Goal: Find specific page/section: Find specific page/section

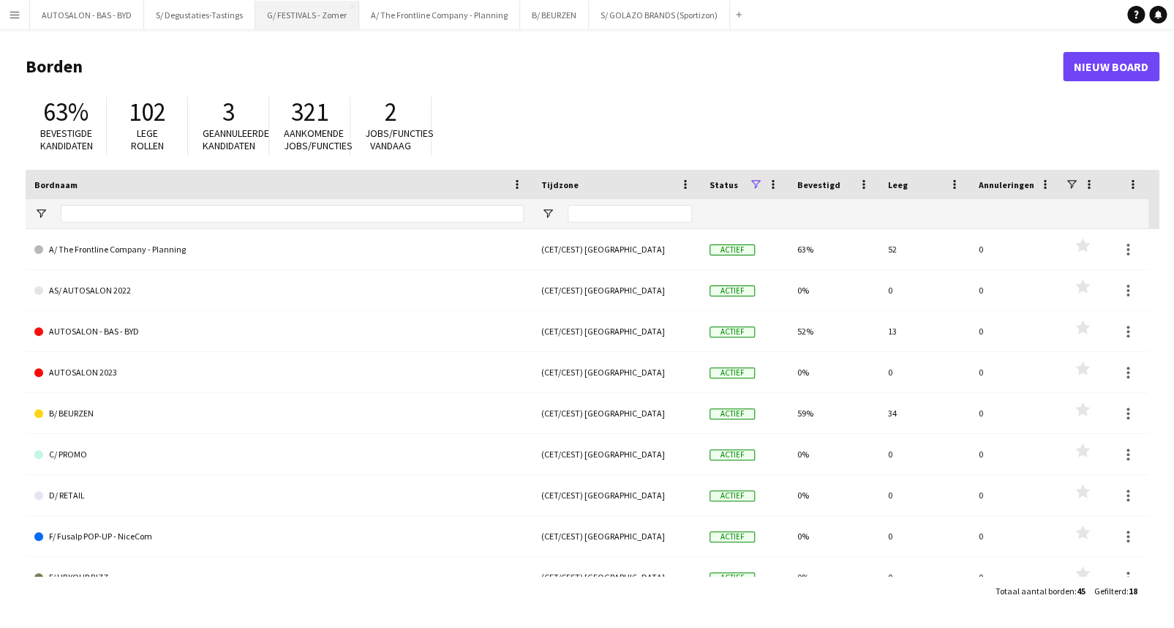
click at [297, 17] on button "G/ FESTIVALS - Zomer Sluiten" at bounding box center [307, 15] width 104 height 29
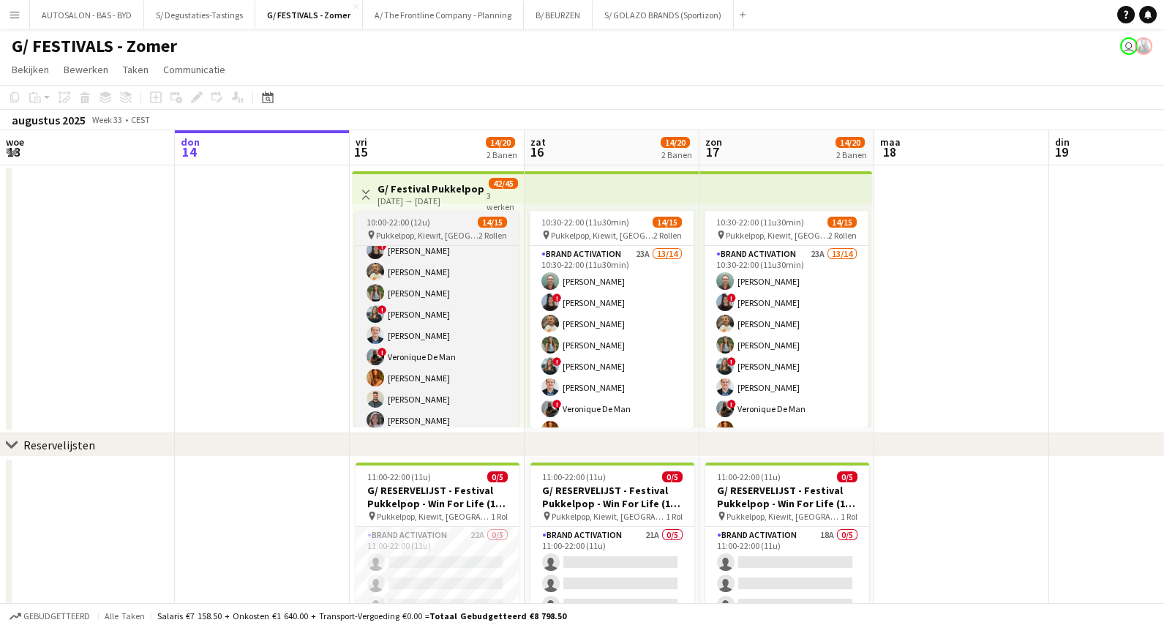
scroll to position [25, 0]
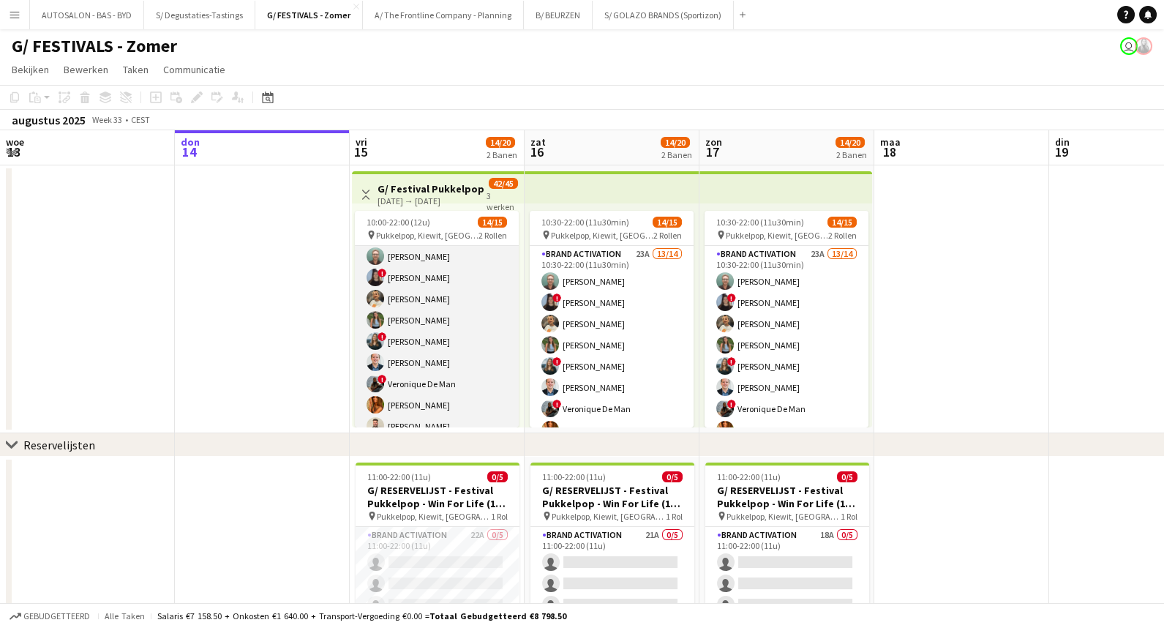
click at [468, 282] on app-card-role "Brand Activation 23A 13/14 10:00-22:00 (12u) [PERSON_NAME] ! [PERSON_NAME] [PER…" at bounding box center [437, 384] width 164 height 326
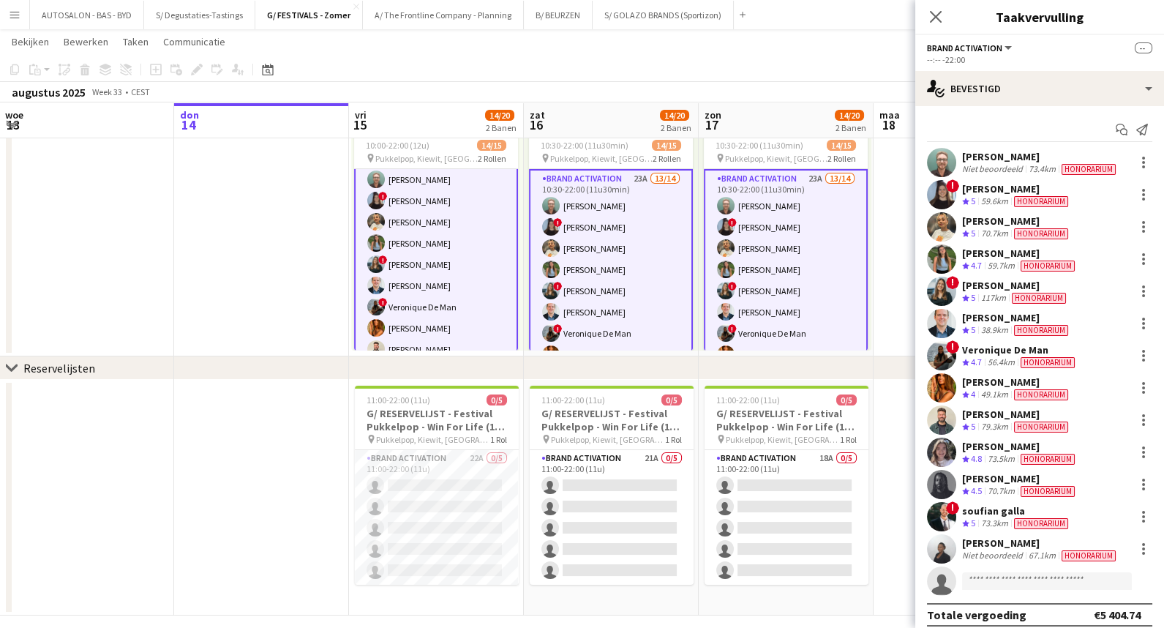
scroll to position [87, 0]
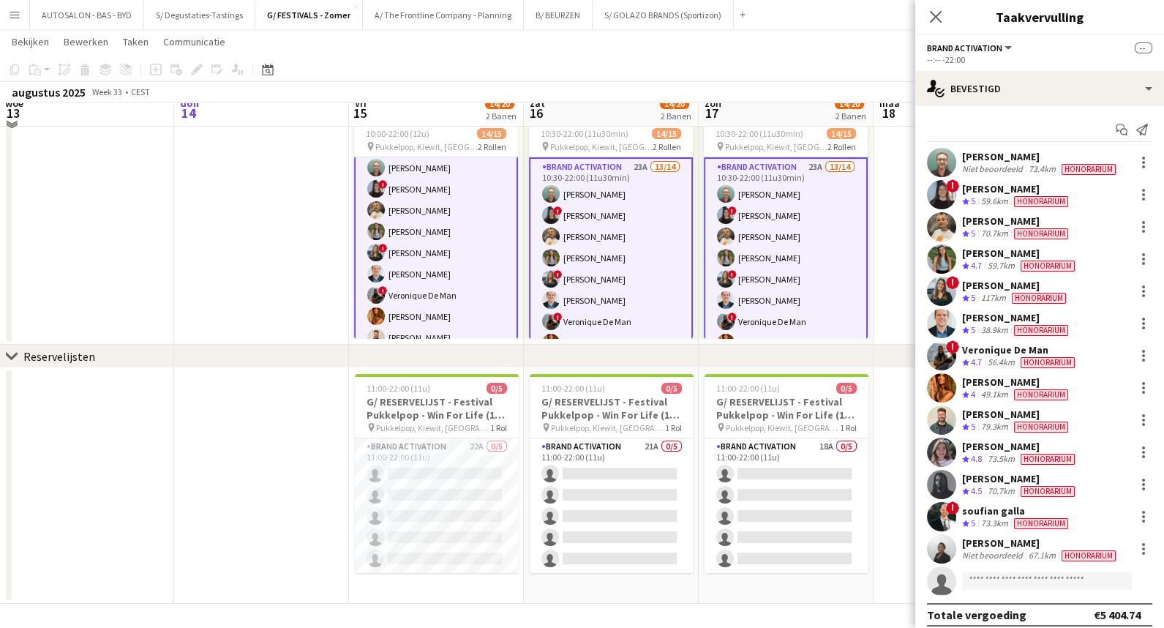
drag, startPoint x: 328, startPoint y: 306, endPoint x: 327, endPoint y: 344, distance: 38.0
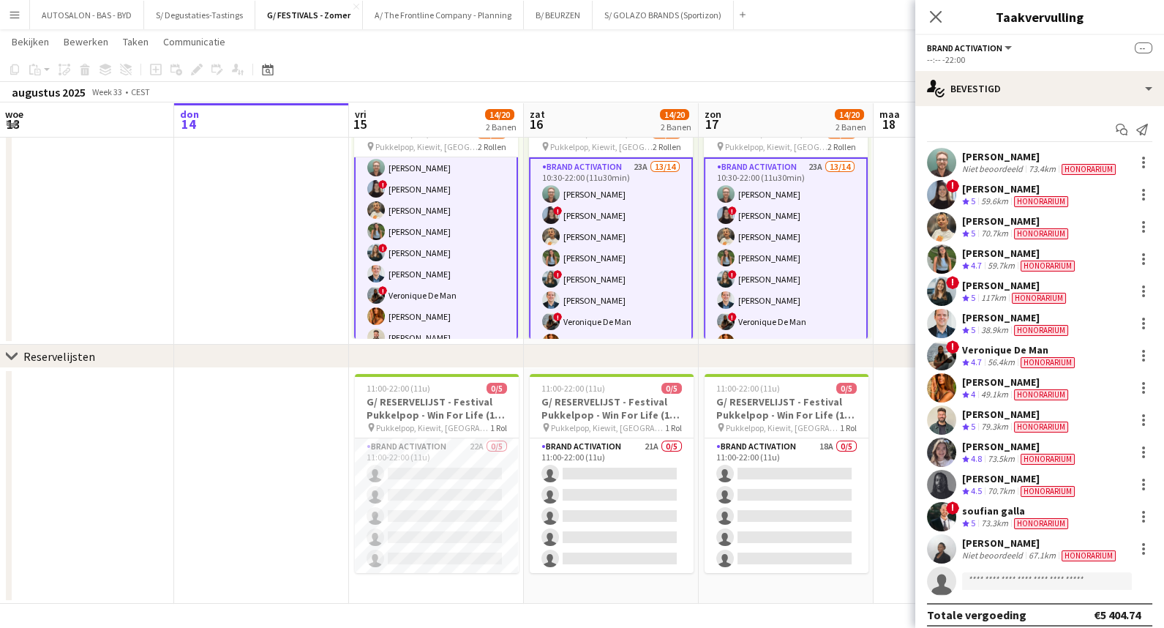
drag, startPoint x: 318, startPoint y: 374, endPoint x: 318, endPoint y: 433, distance: 59.3
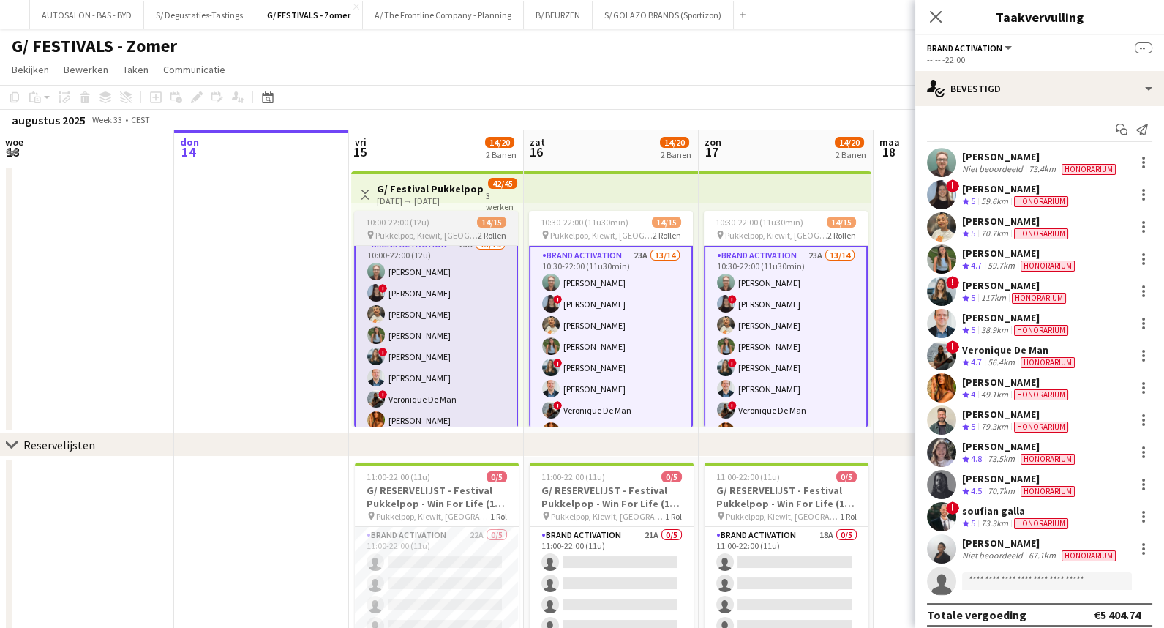
scroll to position [0, 0]
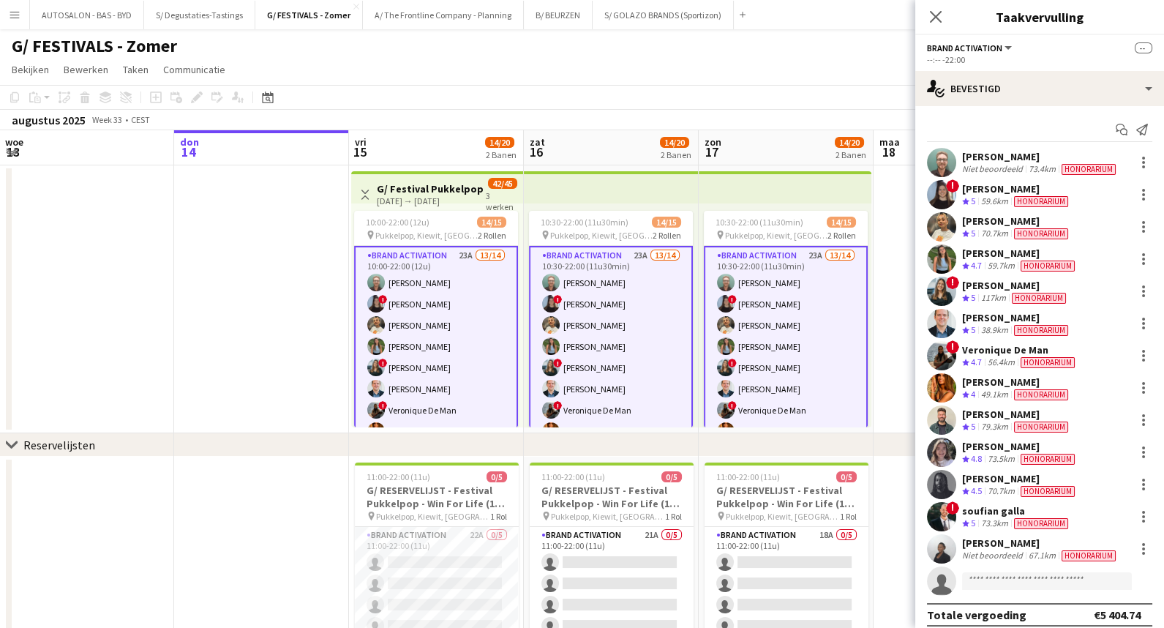
click at [1044, 159] on div "[PERSON_NAME]" at bounding box center [1040, 156] width 157 height 13
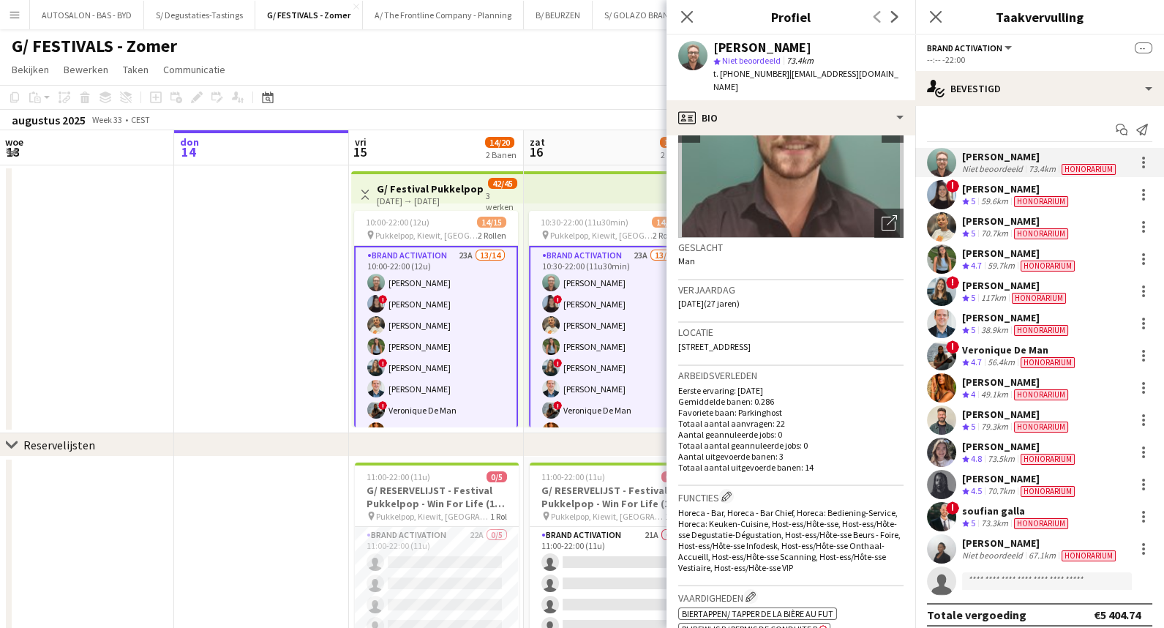
scroll to position [277, 0]
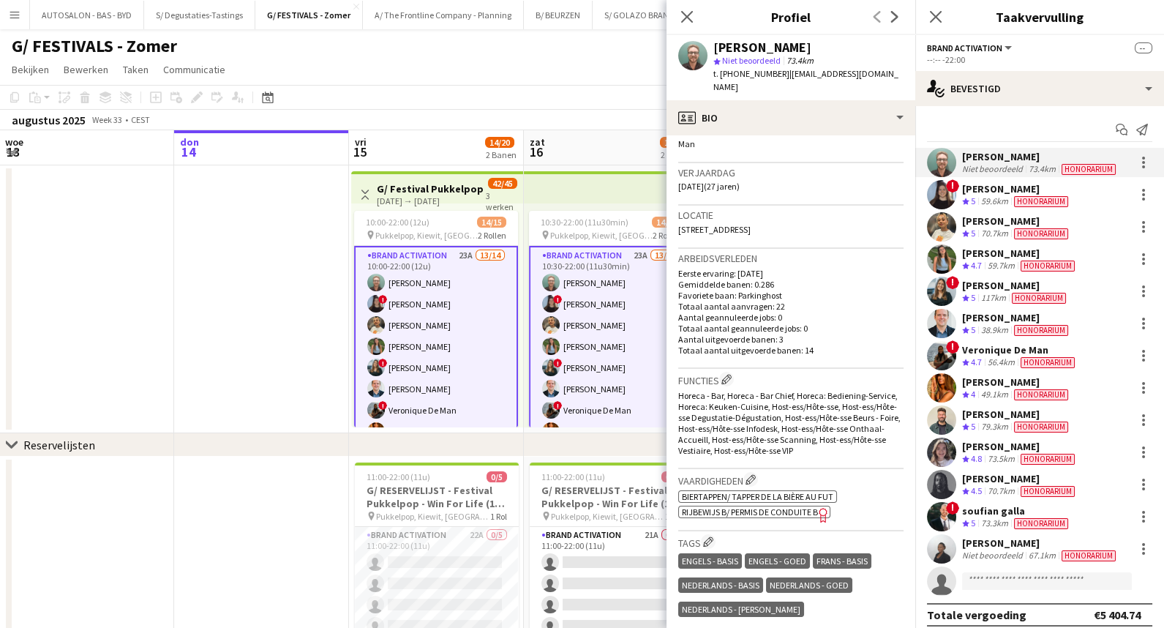
drag, startPoint x: 835, startPoint y: 463, endPoint x: 841, endPoint y: 513, distance: 50.2
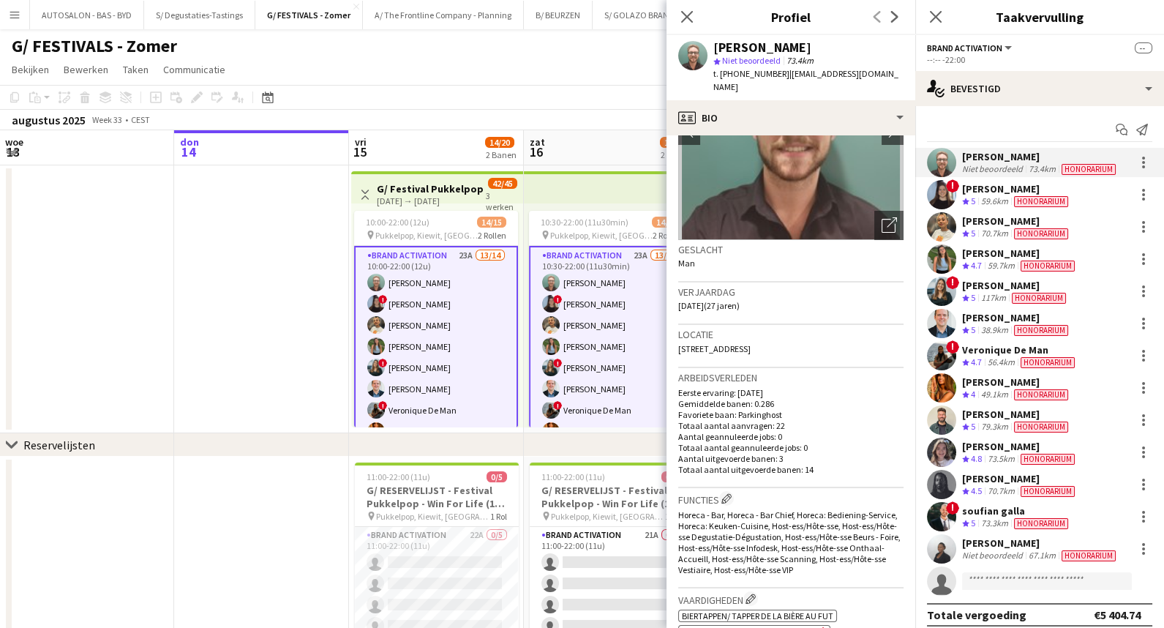
scroll to position [0, 0]
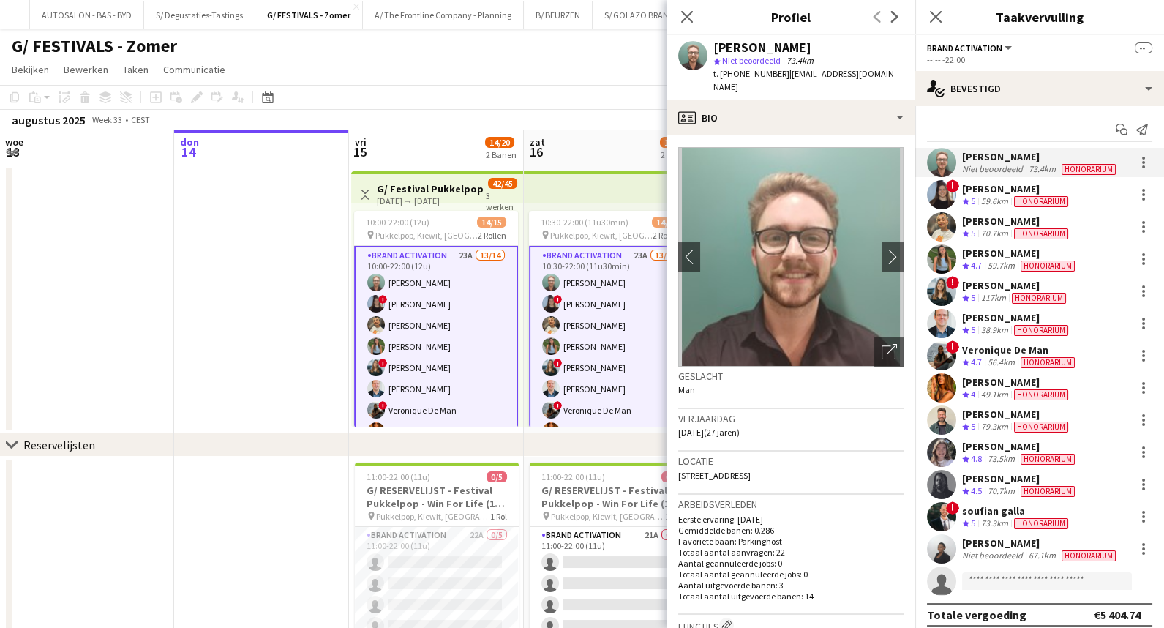
click at [893, 221] on app-crew-profile-bio "chevron-left chevron-right Foto's pop-up openen Geslacht Man Verjaardag [DATE] …" at bounding box center [790, 381] width 249 height 492
click at [886, 242] on button "chevron-right" at bounding box center [892, 256] width 29 height 29
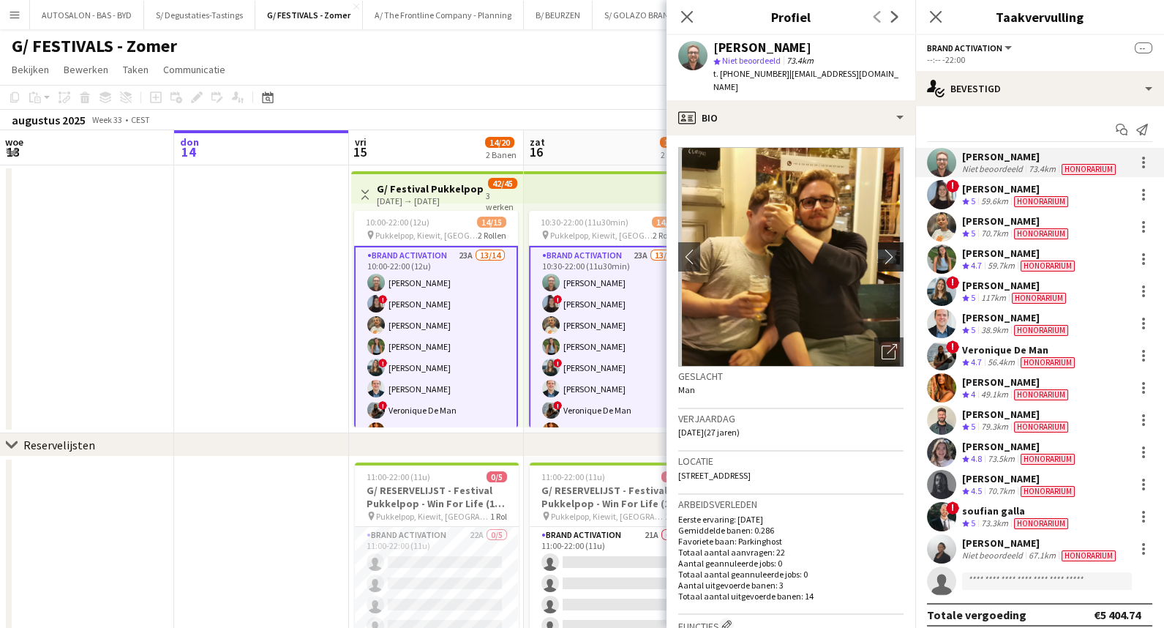
click at [885, 249] on app-icon "chevron-right" at bounding box center [893, 256] width 23 height 15
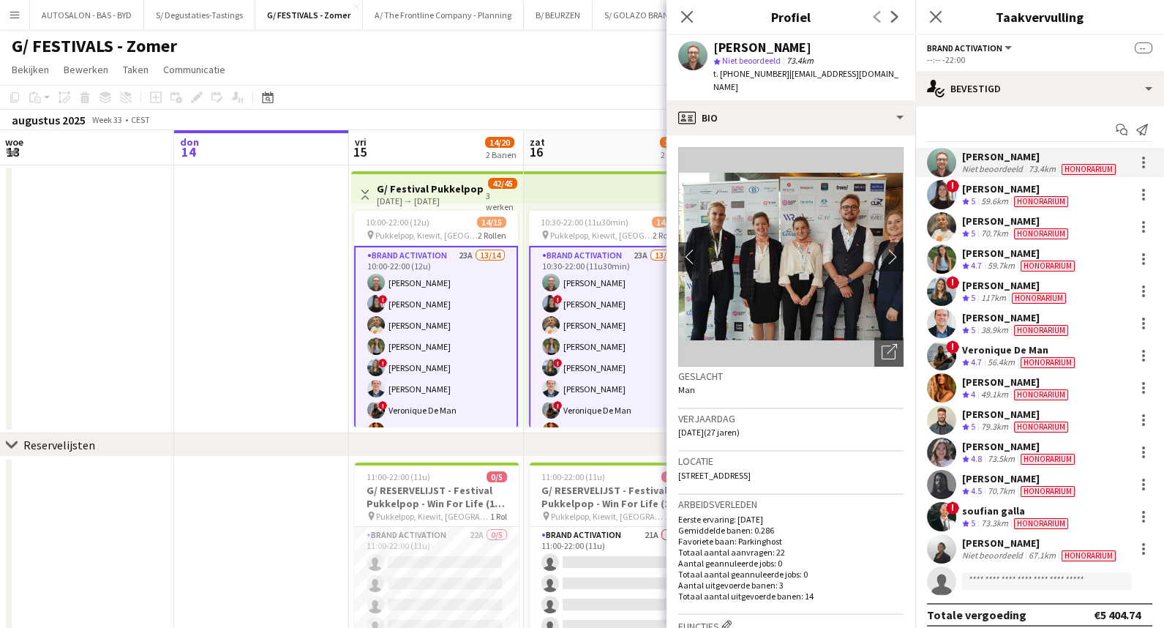
click at [1039, 257] on div "[PERSON_NAME]" at bounding box center [1020, 253] width 116 height 13
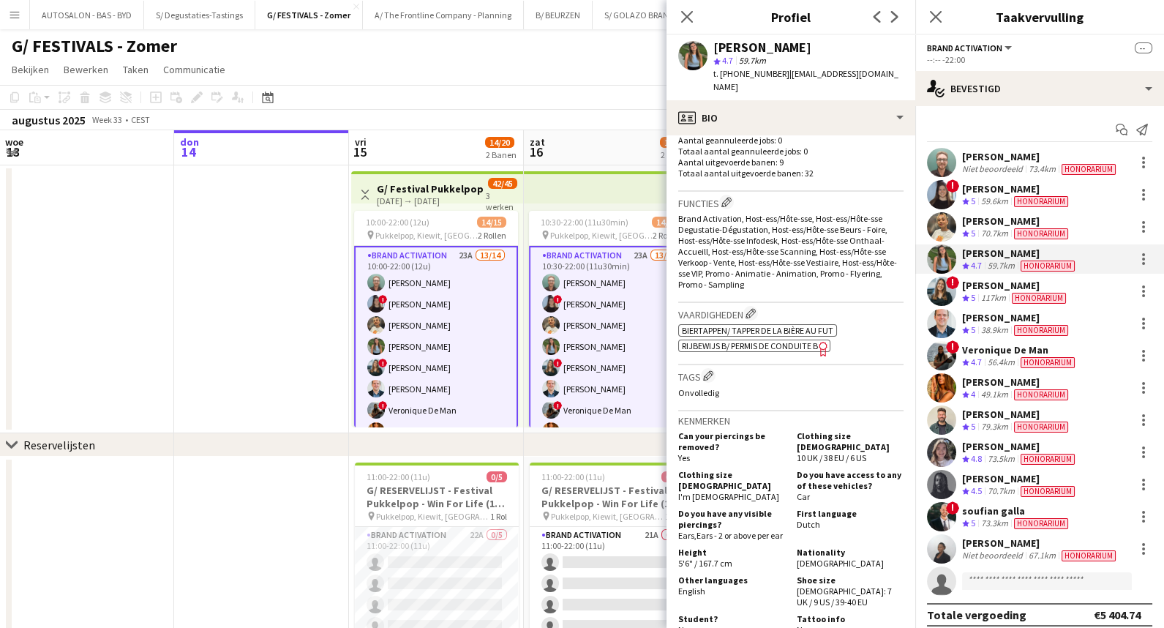
scroll to position [454, 0]
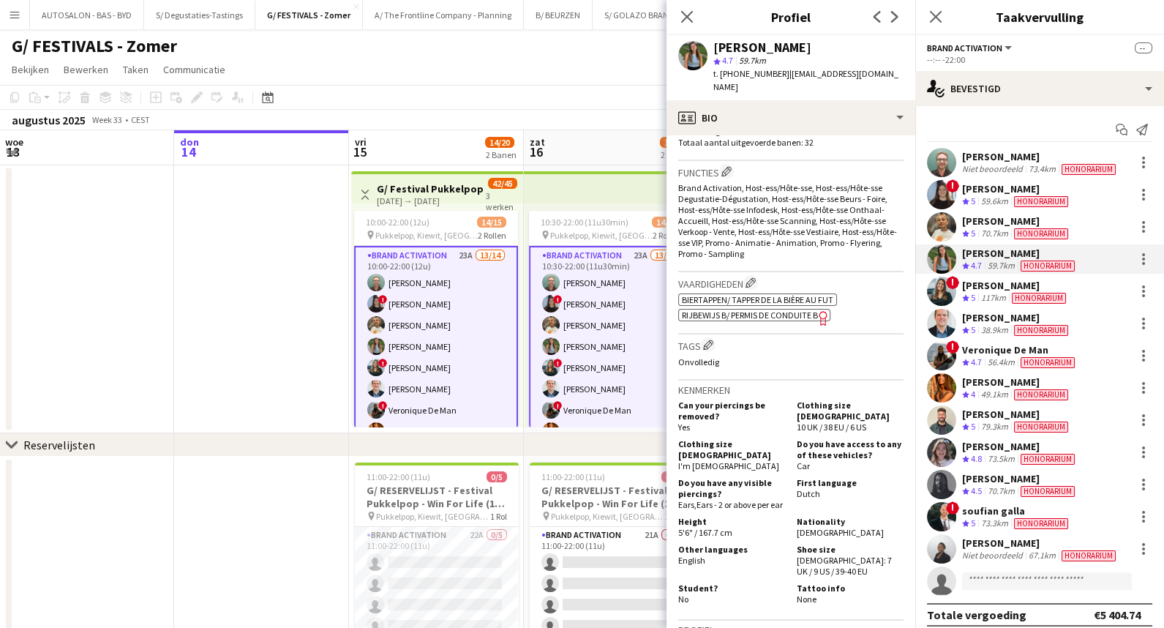
click at [1006, 292] on div "117km" at bounding box center [993, 298] width 31 height 12
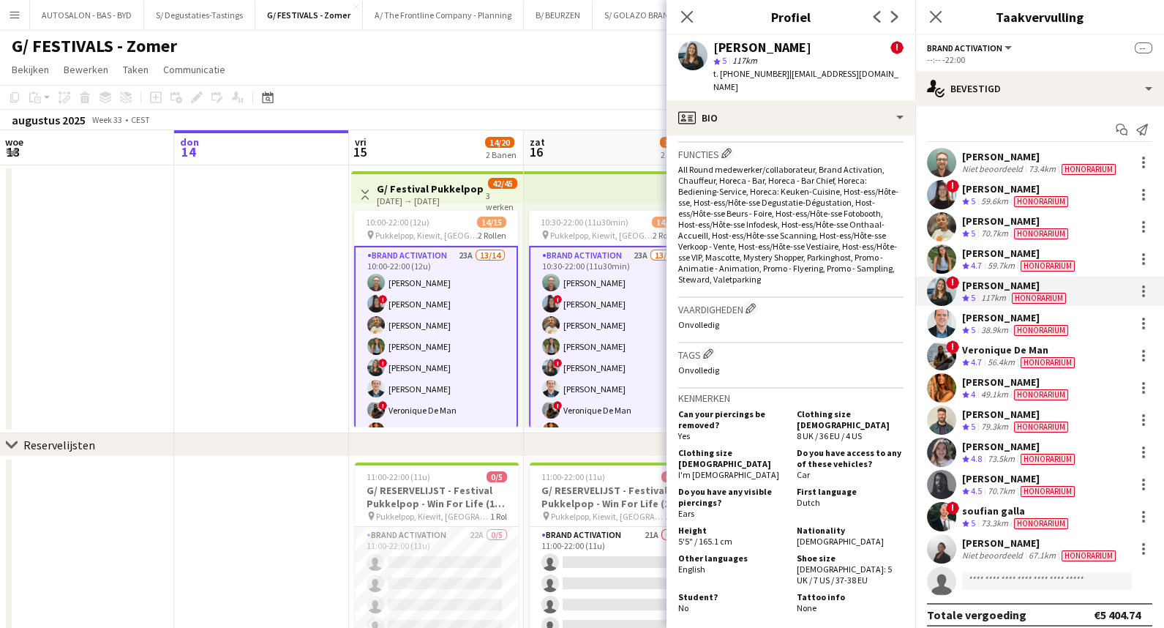
scroll to position [638, 0]
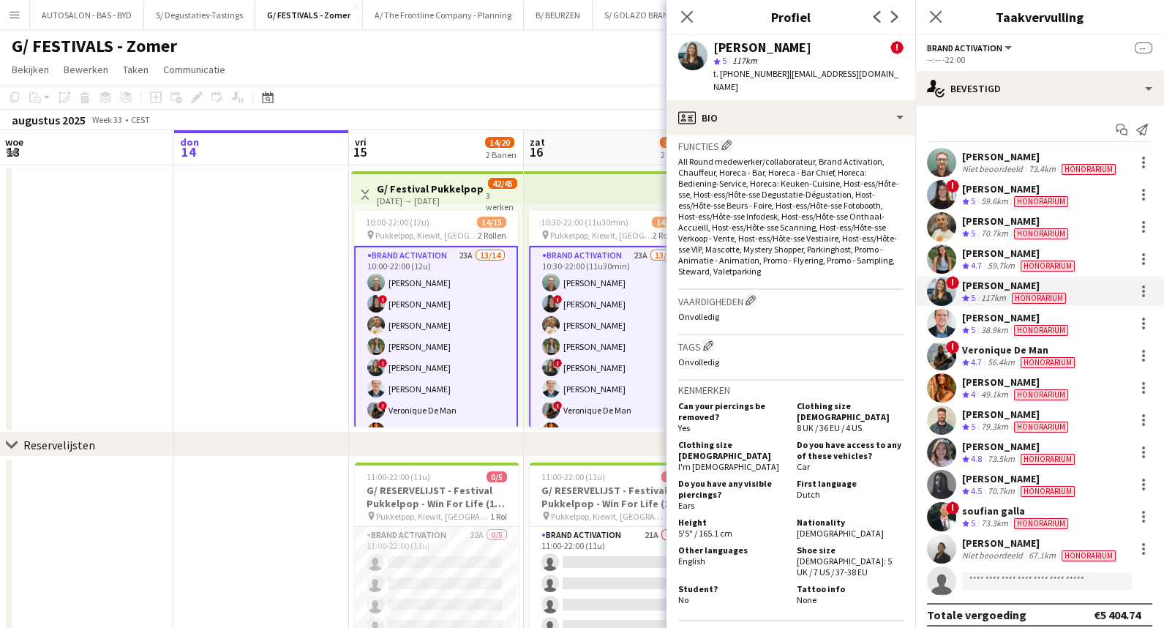
click at [994, 324] on div "38.9km" at bounding box center [994, 330] width 33 height 12
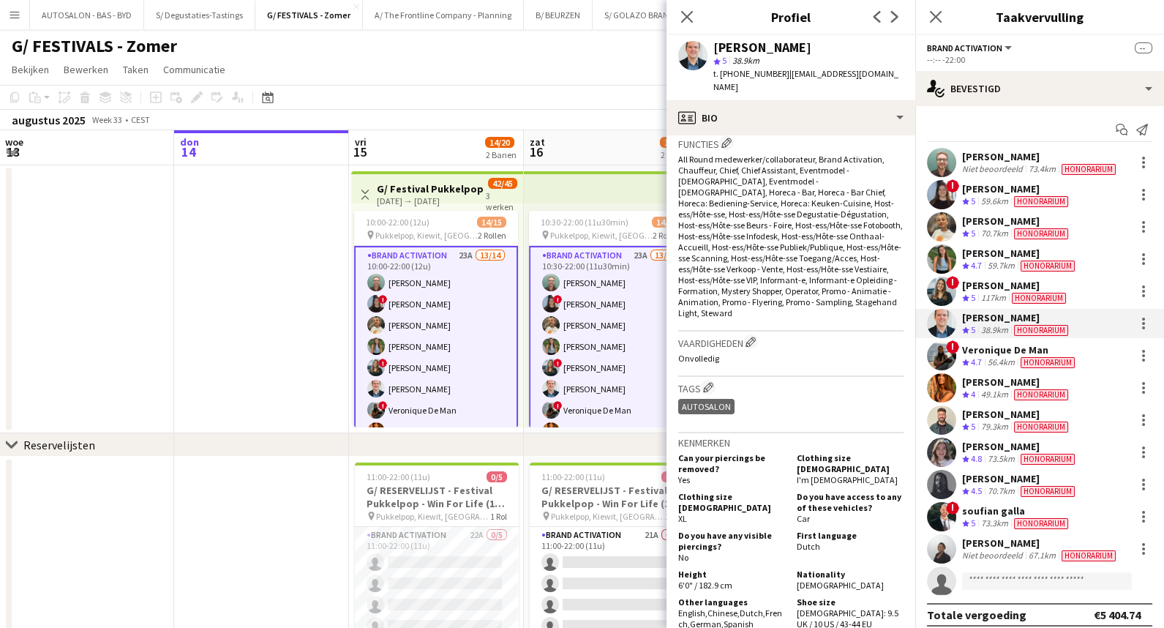
scroll to position [484, 0]
click at [1010, 388] on div "49.1km" at bounding box center [994, 394] width 33 height 12
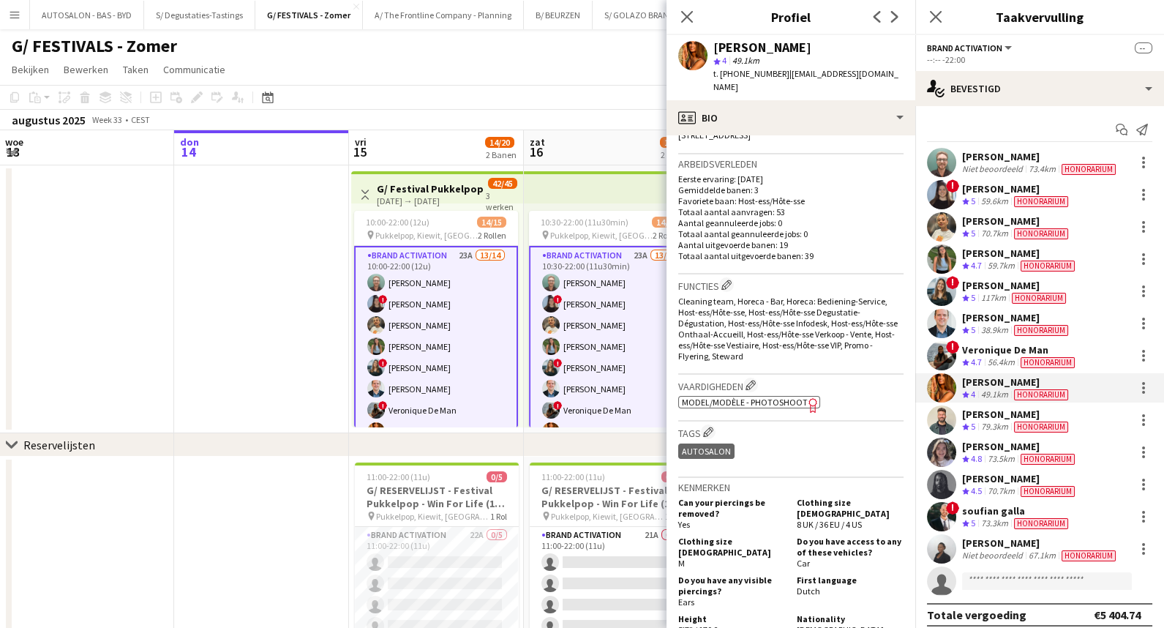
scroll to position [409, 0]
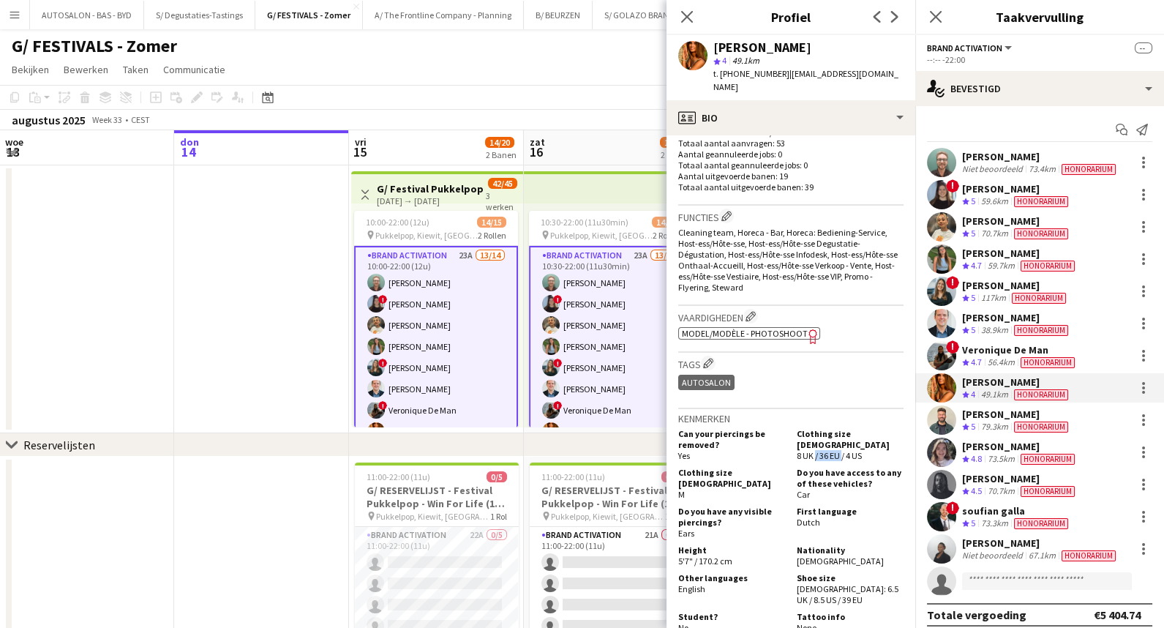
drag, startPoint x: 808, startPoint y: 432, endPoint x: 835, endPoint y: 430, distance: 27.1
click at [835, 450] on span "8 UK / 36 EU / 4 US" at bounding box center [829, 455] width 65 height 11
click at [843, 467] on h5 "Do you have access to any of these vehicles?" at bounding box center [850, 478] width 107 height 22
click at [1060, 326] on span "Honorarium" at bounding box center [1041, 330] width 54 height 11
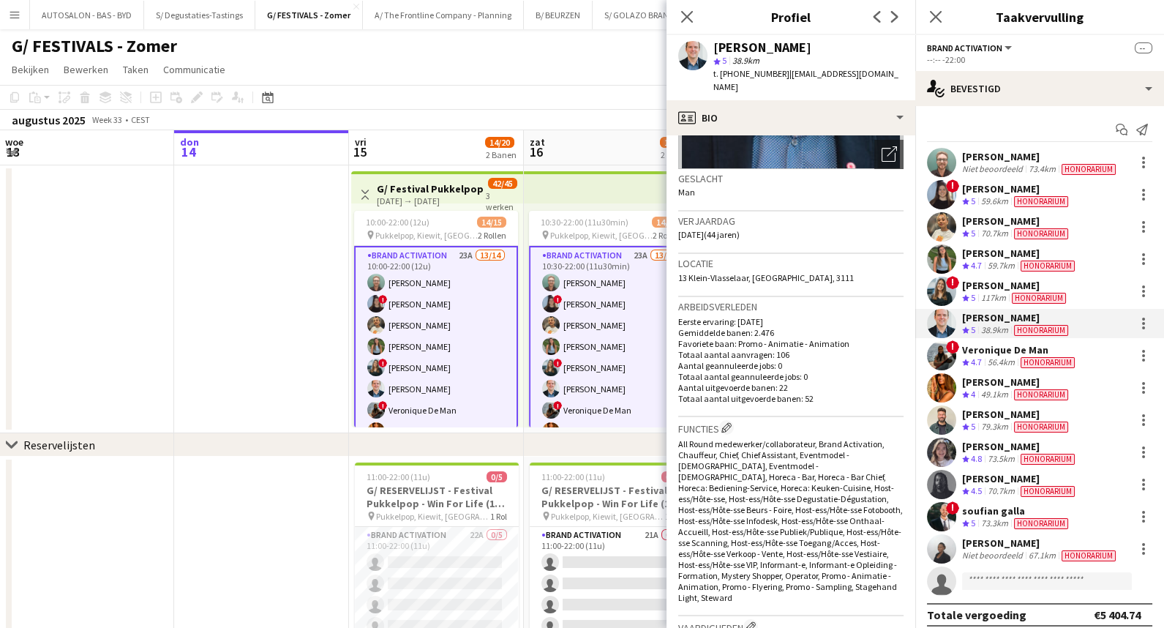
scroll to position [200, 0]
click at [1004, 453] on div "73.5km" at bounding box center [1001, 459] width 33 height 12
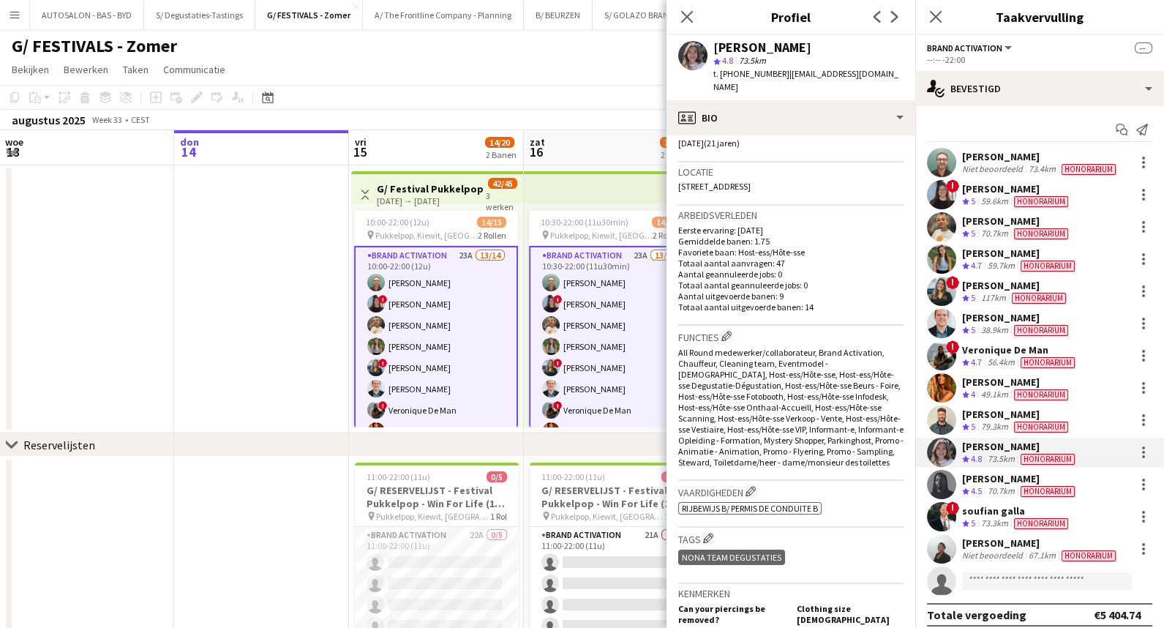
scroll to position [206, 0]
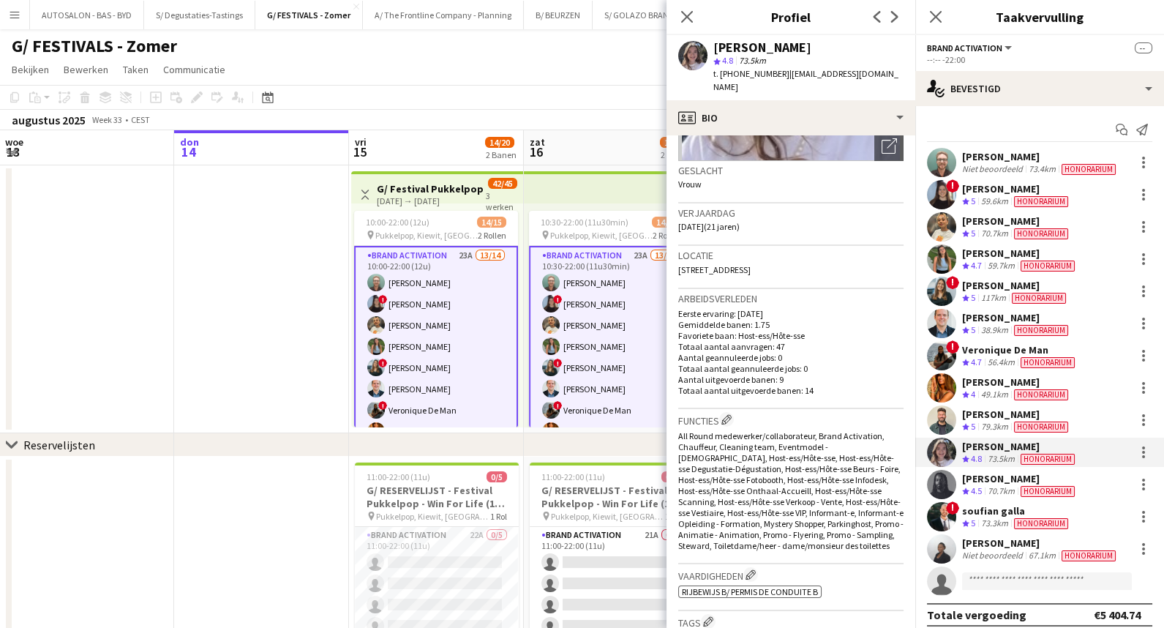
click at [995, 191] on div "[PERSON_NAME]" at bounding box center [1016, 188] width 109 height 13
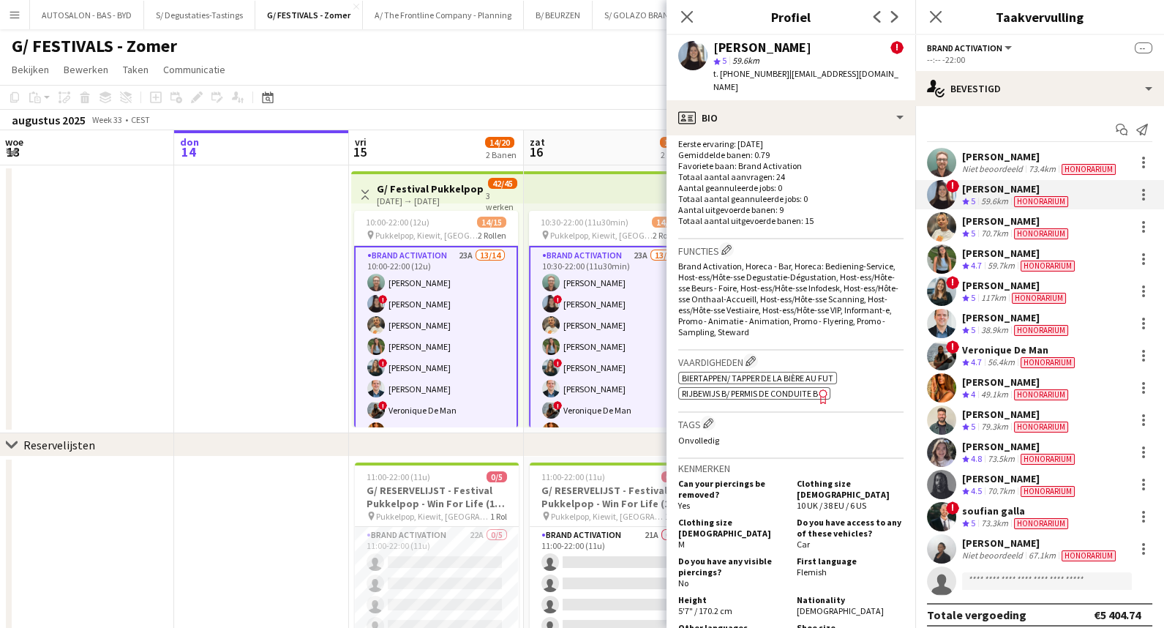
scroll to position [586, 0]
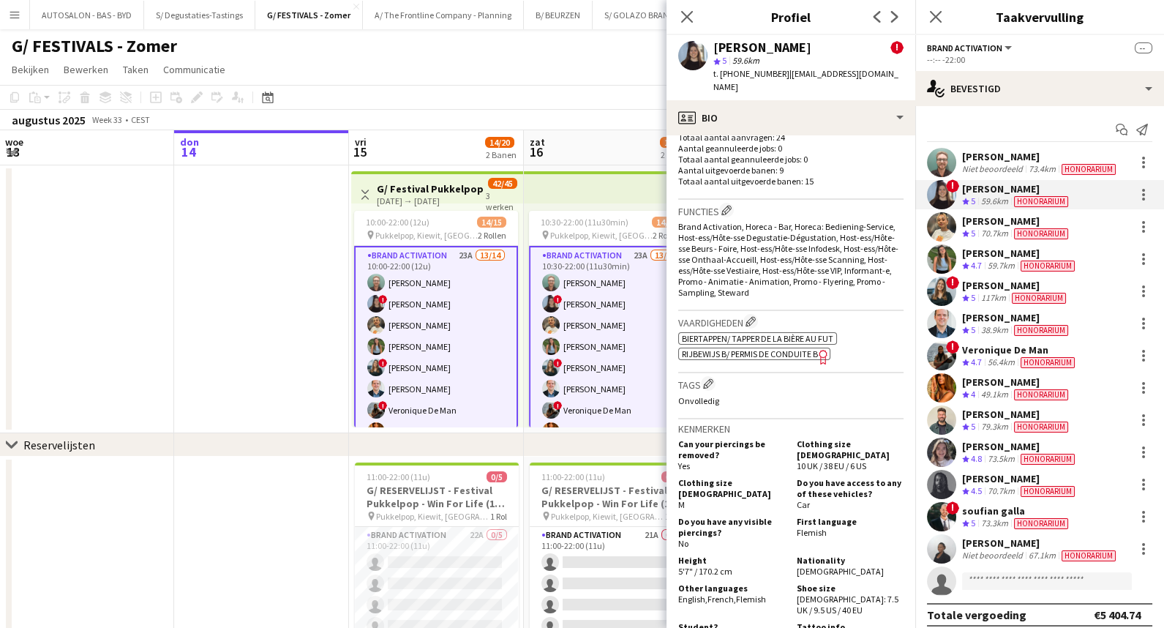
click at [1004, 228] on div "70.7km" at bounding box center [994, 234] width 33 height 12
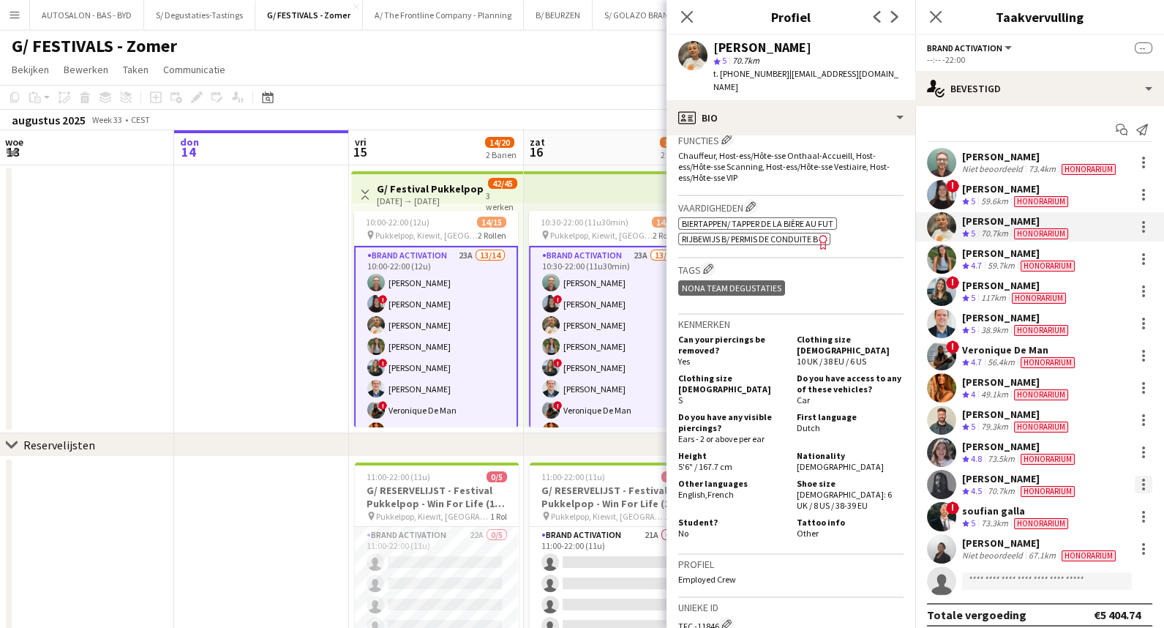
scroll to position [487, 0]
click at [1055, 245] on div "[PERSON_NAME] Ploegbeoordeling 4.7 59.7km Honorarium" at bounding box center [1039, 258] width 249 height 29
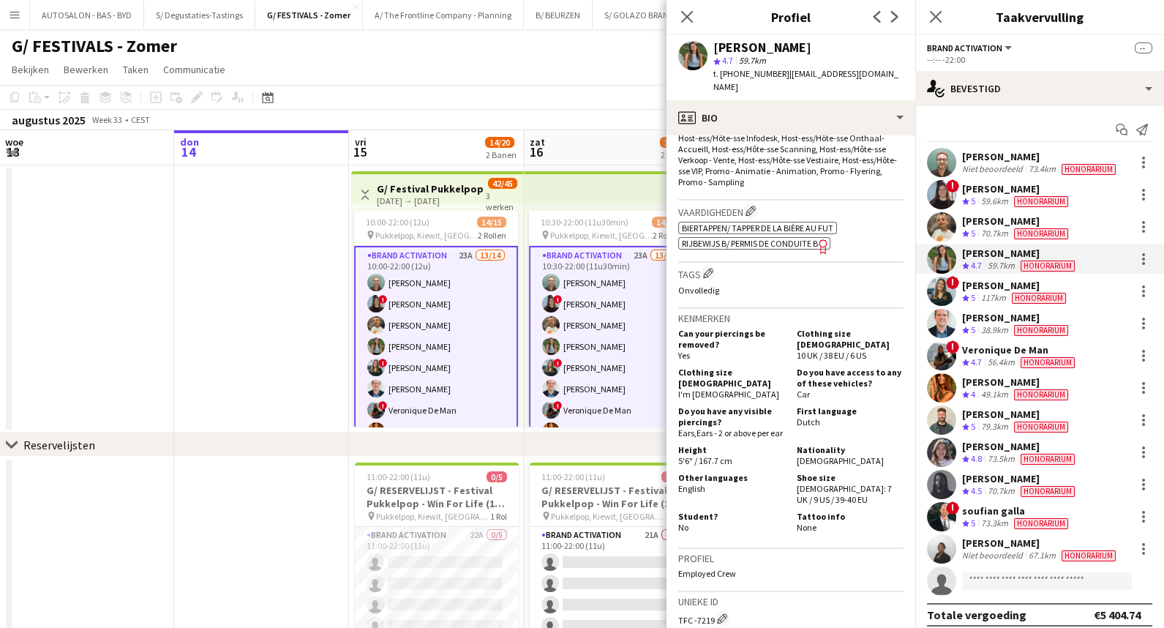
scroll to position [419, 0]
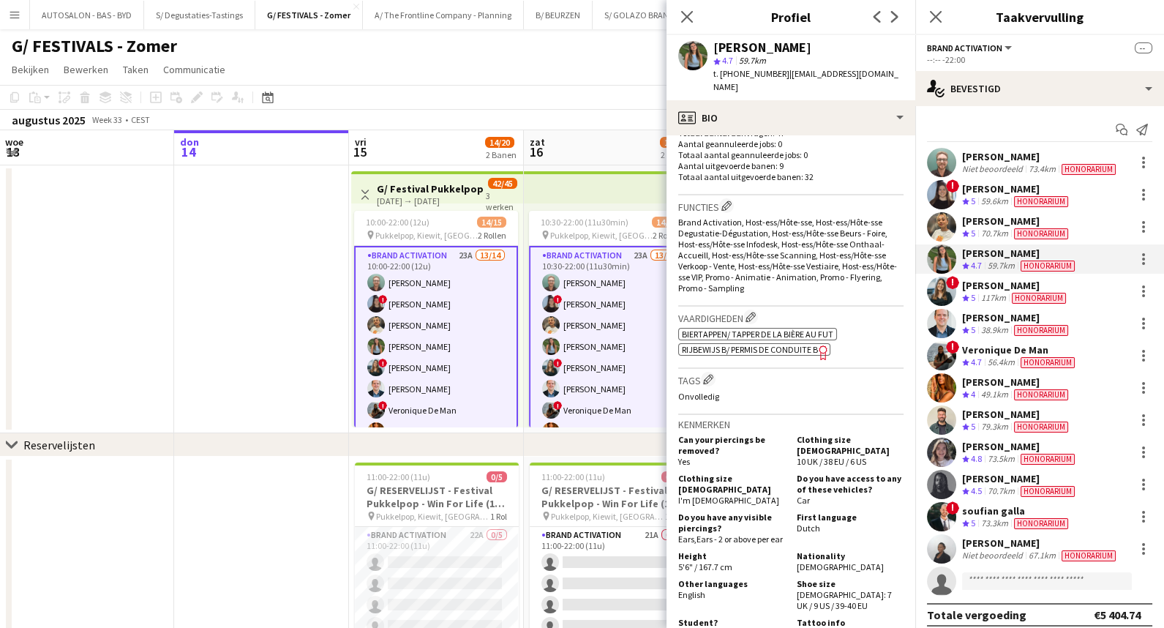
click at [1013, 314] on div "[PERSON_NAME]" at bounding box center [1016, 317] width 109 height 13
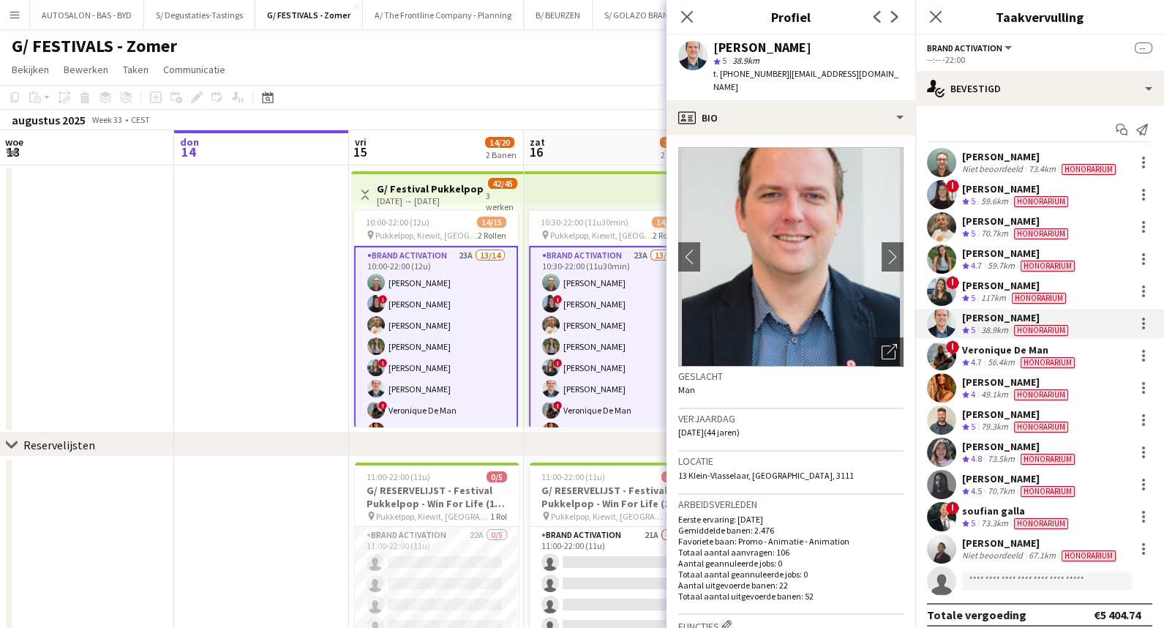
click at [1012, 296] on div "Honorarium" at bounding box center [1039, 298] width 60 height 12
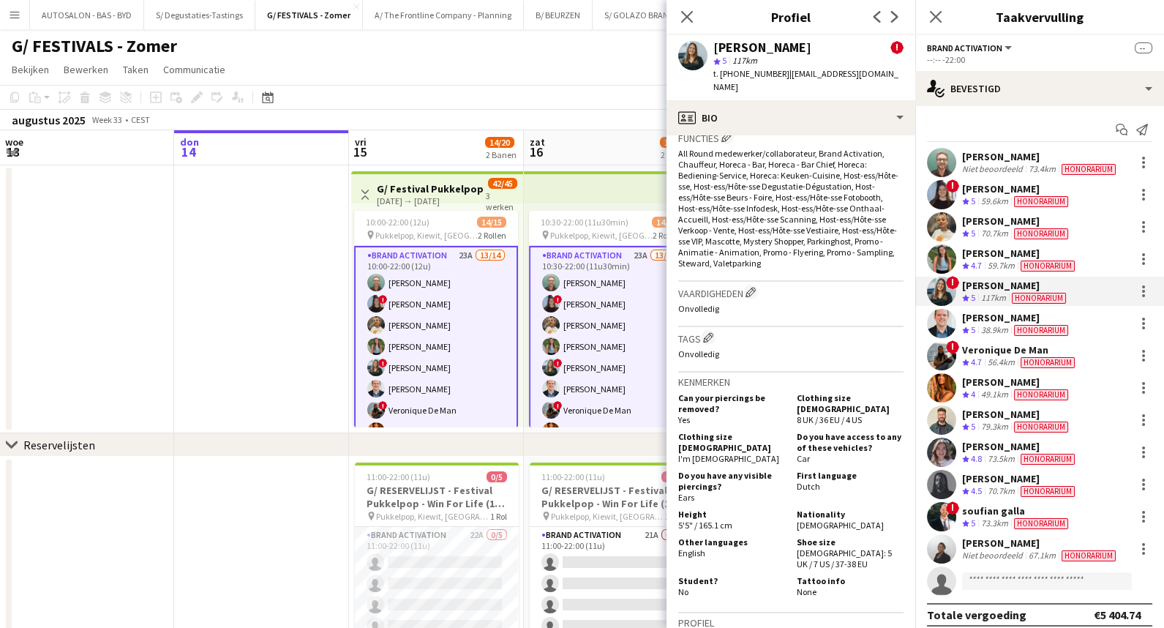
scroll to position [688, 0]
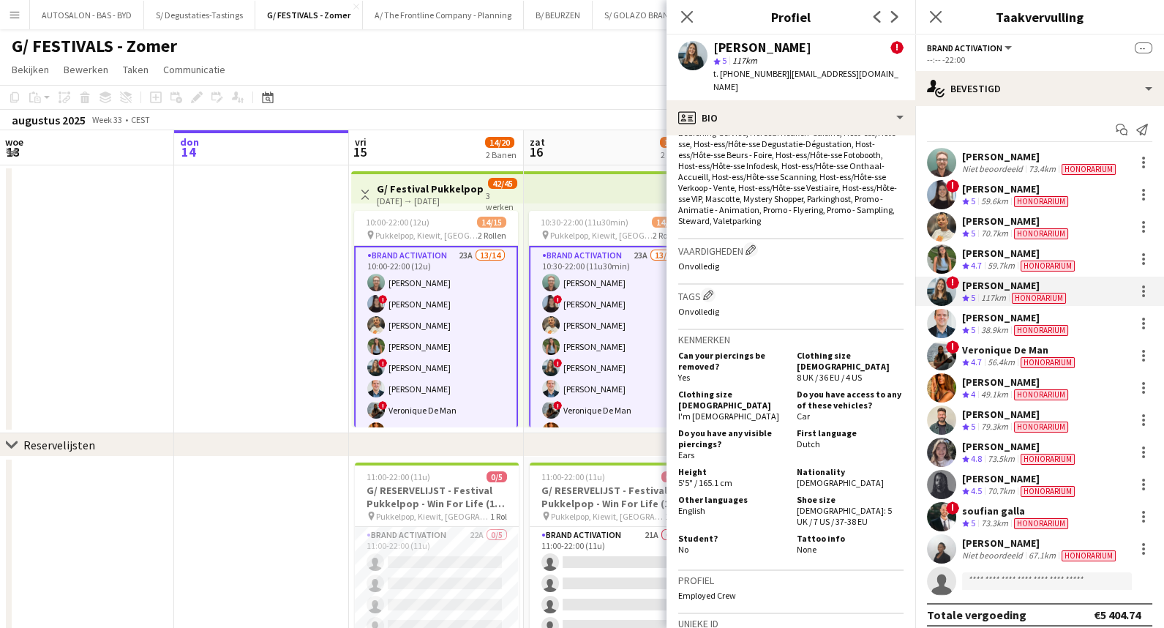
click at [989, 323] on div "[PERSON_NAME]" at bounding box center [1016, 317] width 109 height 13
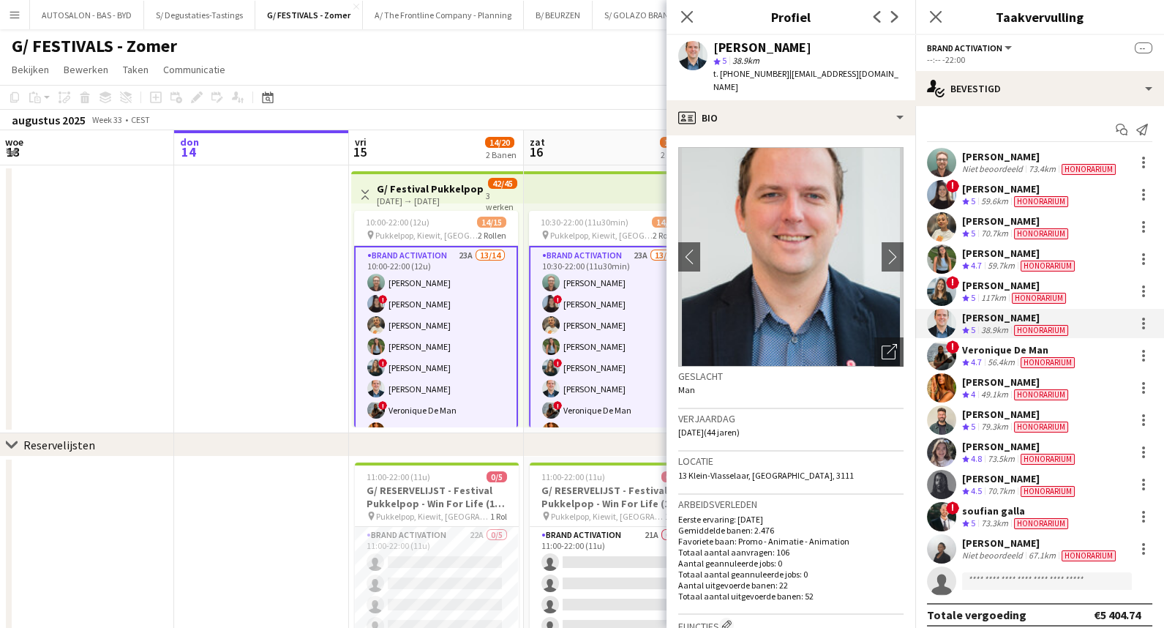
click at [994, 361] on div "56.4km" at bounding box center [1001, 362] width 33 height 12
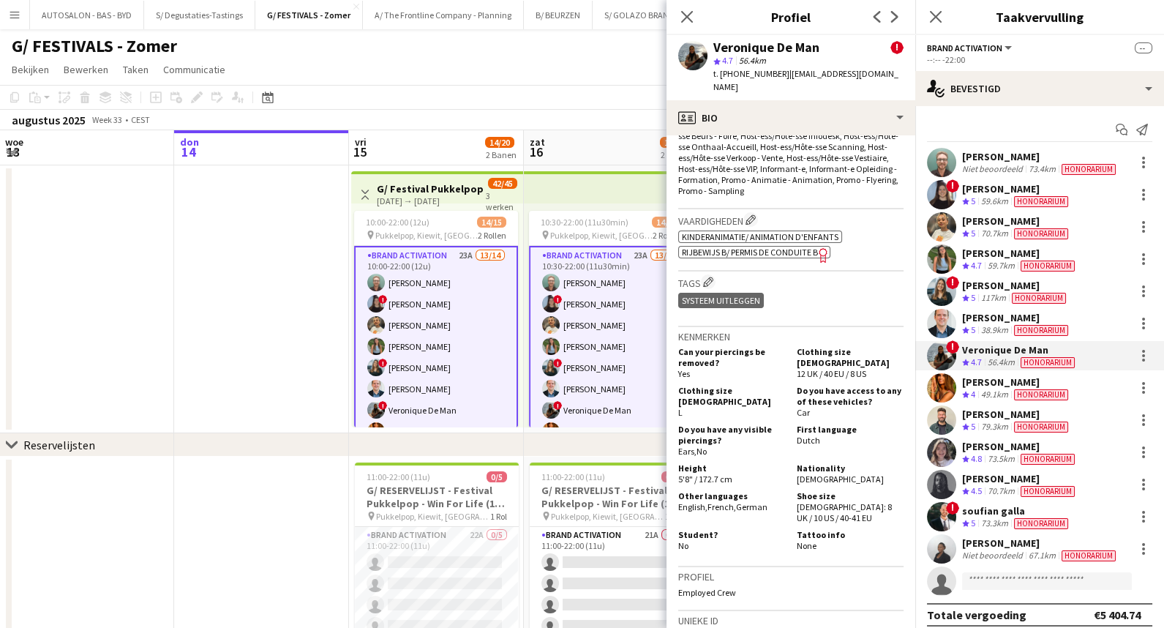
scroll to position [688, 0]
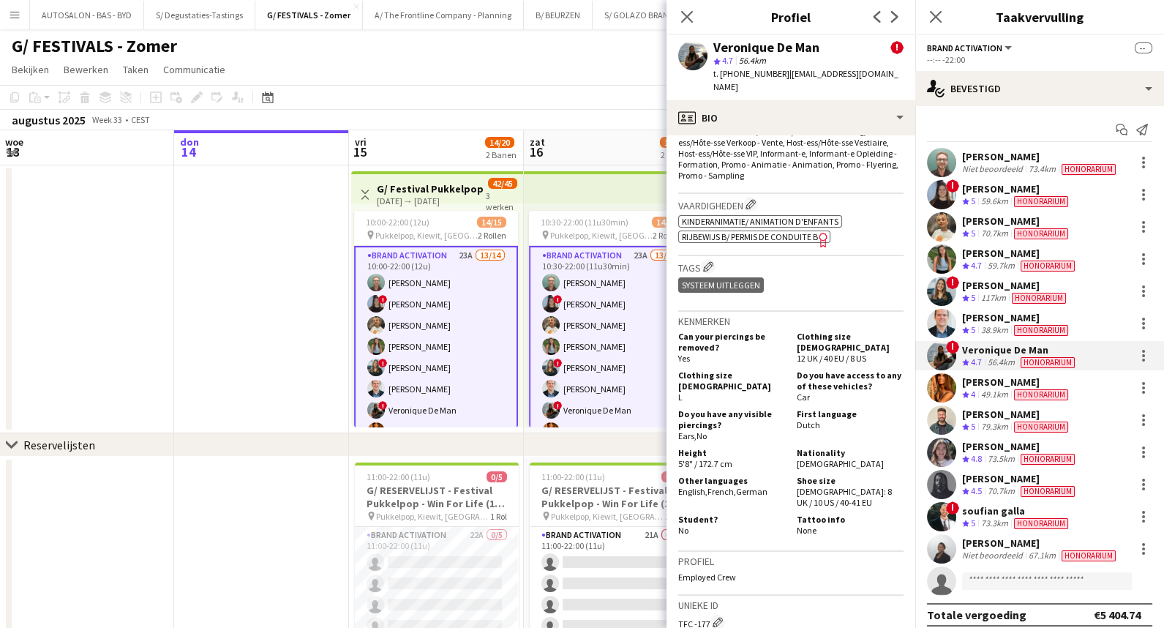
click at [1075, 388] on div "[PERSON_NAME] Ploegbeoordeling 4 49.1km Honorarium" at bounding box center [1039, 387] width 249 height 29
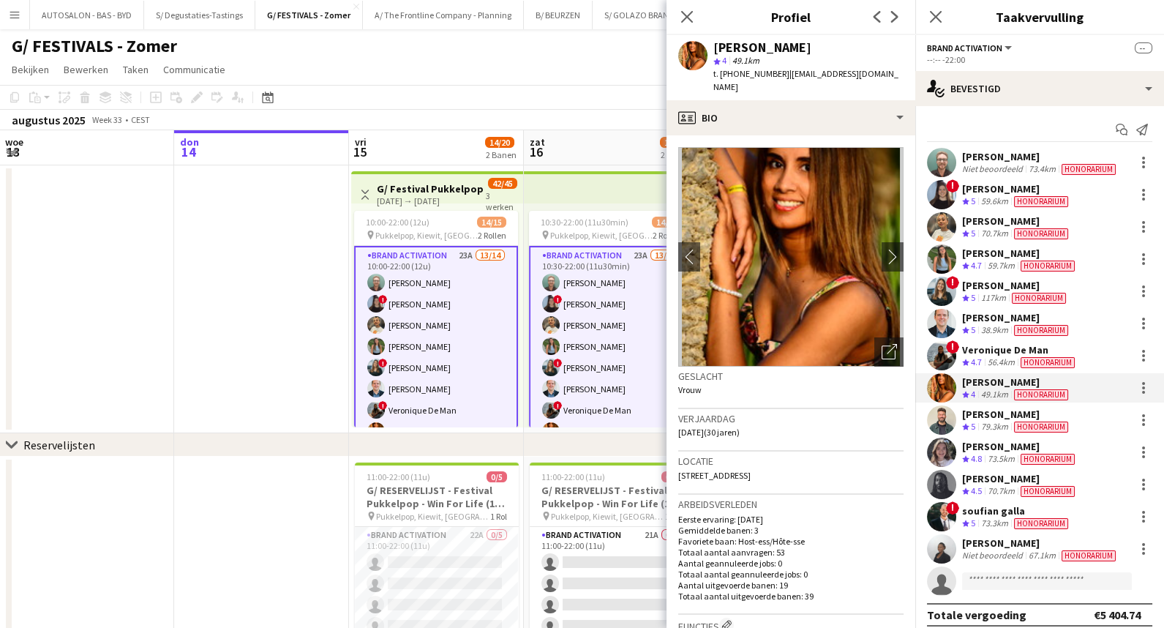
click at [1068, 424] on span "Honorarium" at bounding box center [1041, 426] width 54 height 11
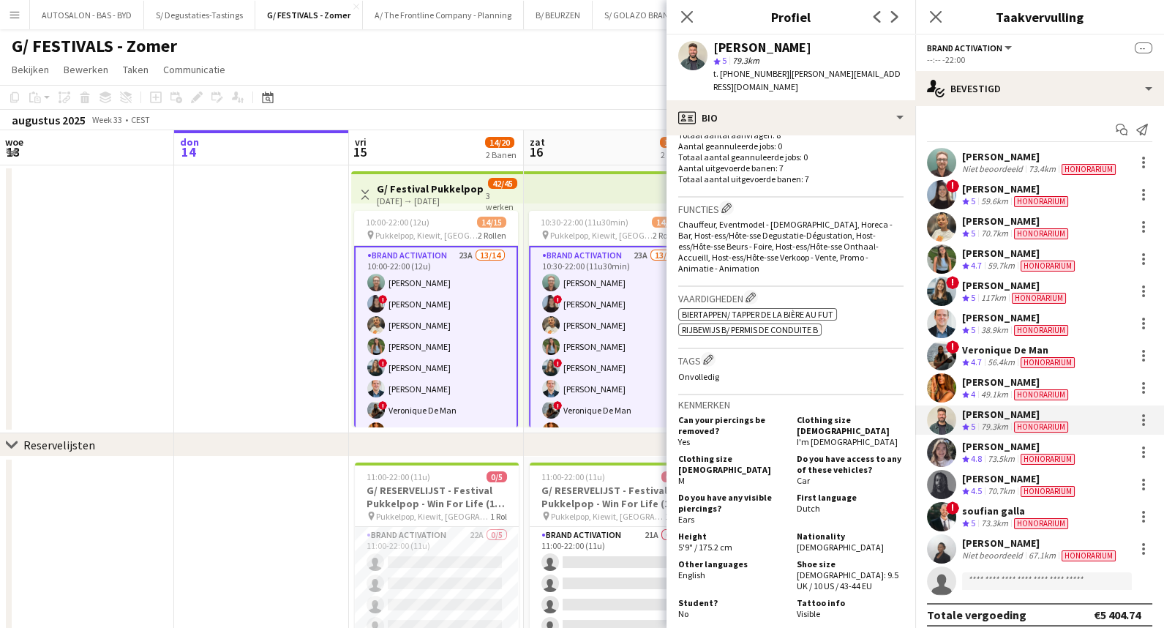
scroll to position [420, 0]
click at [1075, 451] on div "[PERSON_NAME]" at bounding box center [1020, 446] width 116 height 13
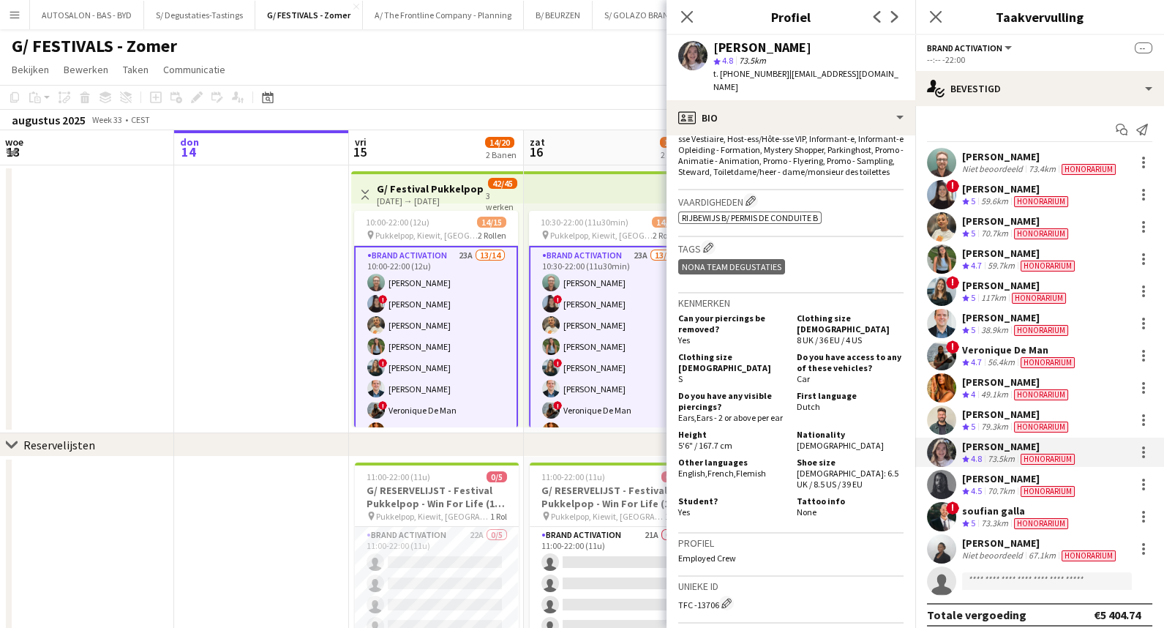
scroll to position [584, 0]
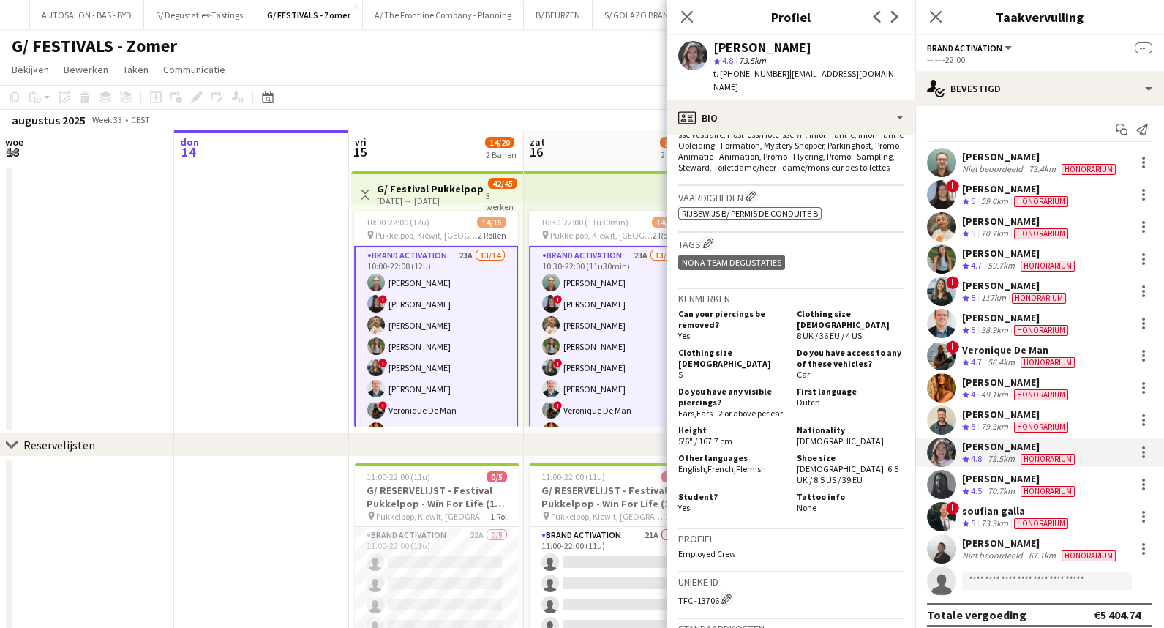
click at [1053, 478] on div "[PERSON_NAME]" at bounding box center [1020, 478] width 116 height 13
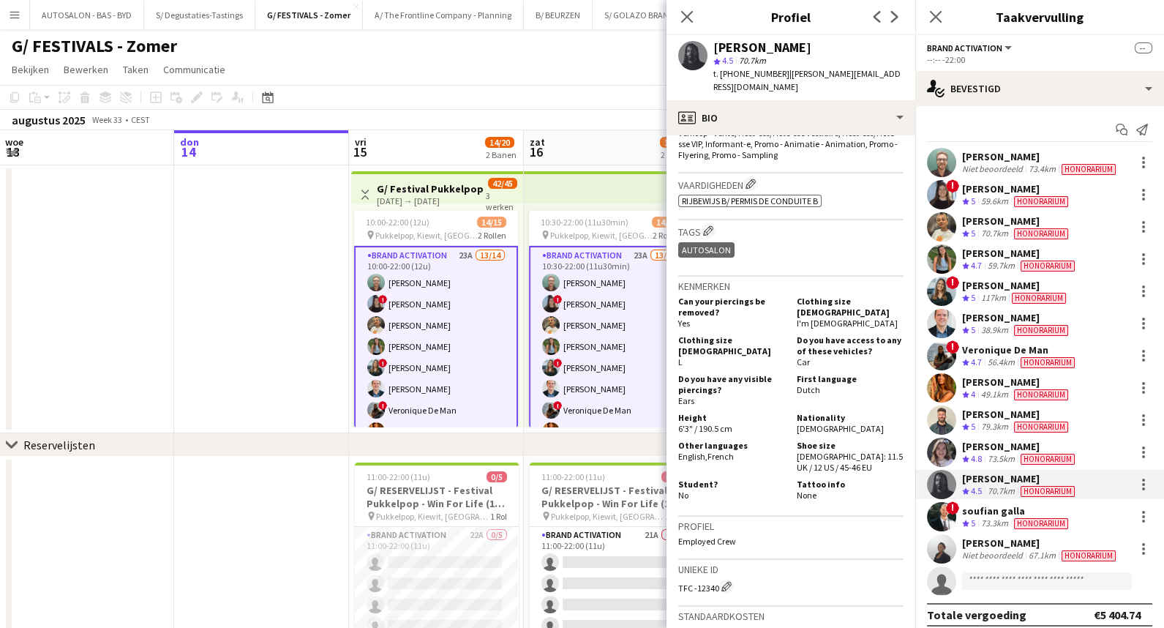
scroll to position [10, 0]
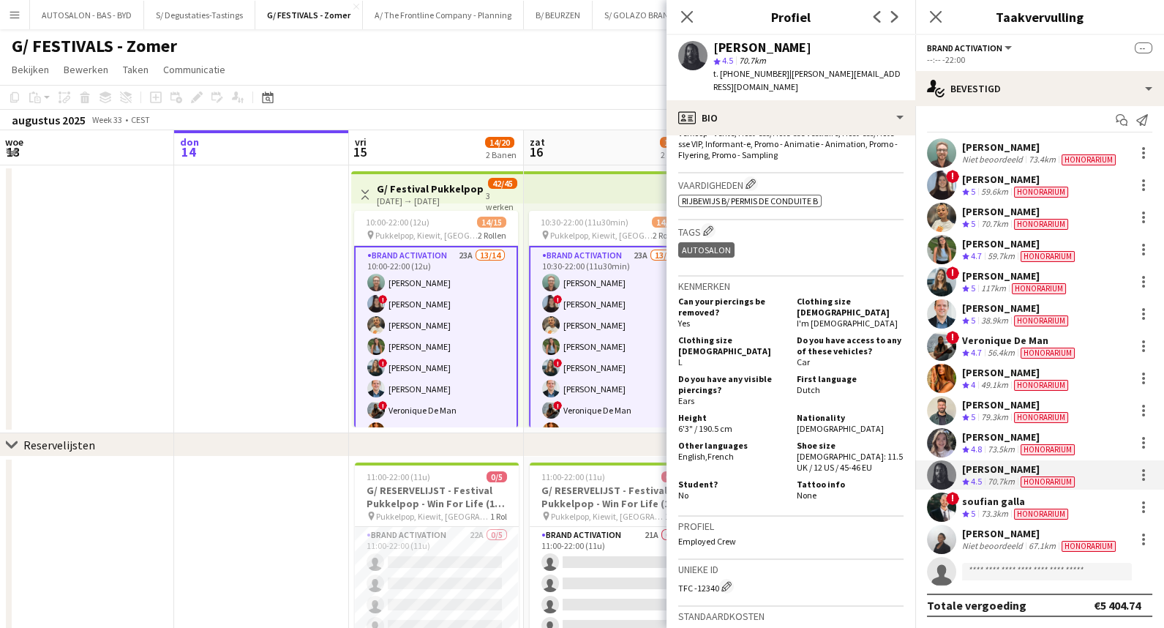
click at [977, 508] on div "Ploegbeoordeling 5" at bounding box center [970, 514] width 16 height 12
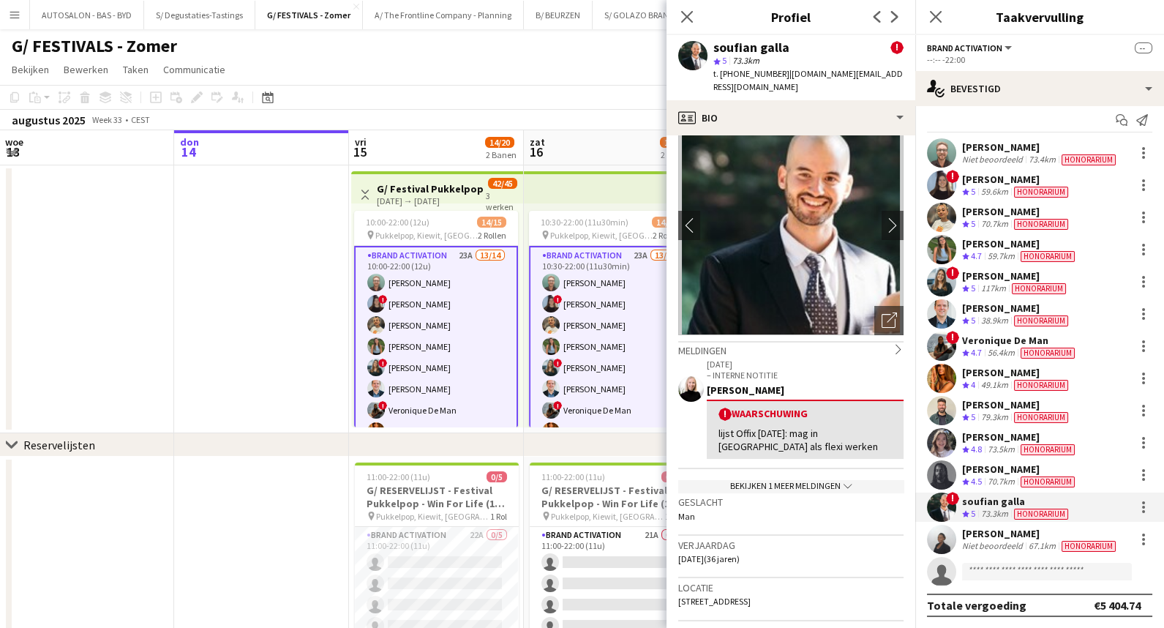
scroll to position [0, 0]
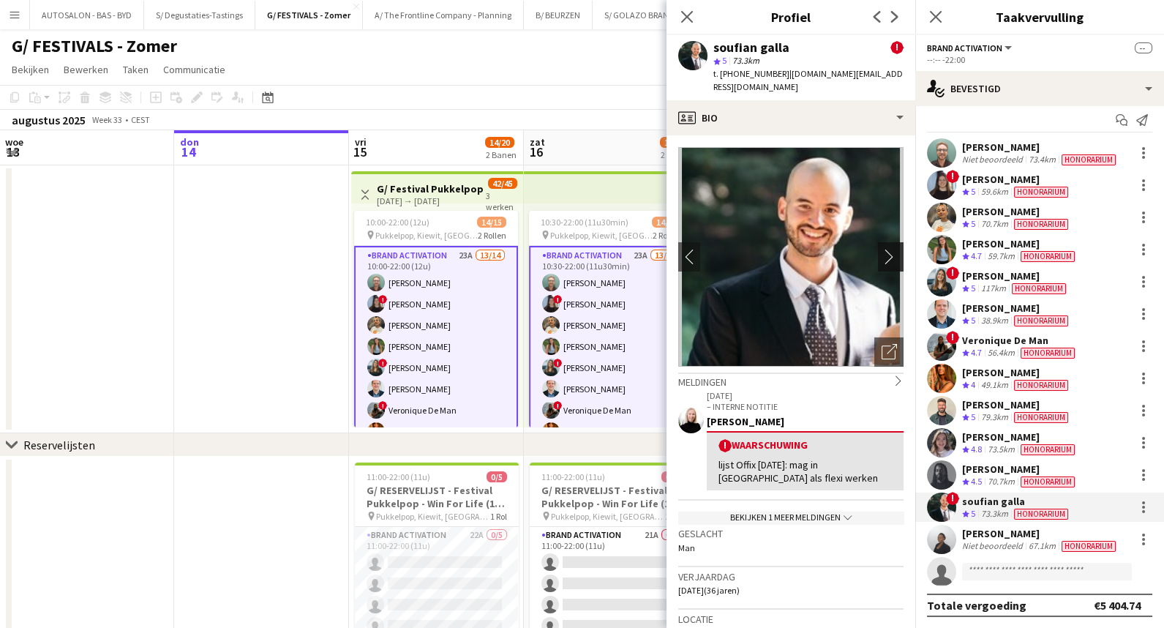
click at [882, 249] on app-icon "chevron-right" at bounding box center [893, 256] width 23 height 15
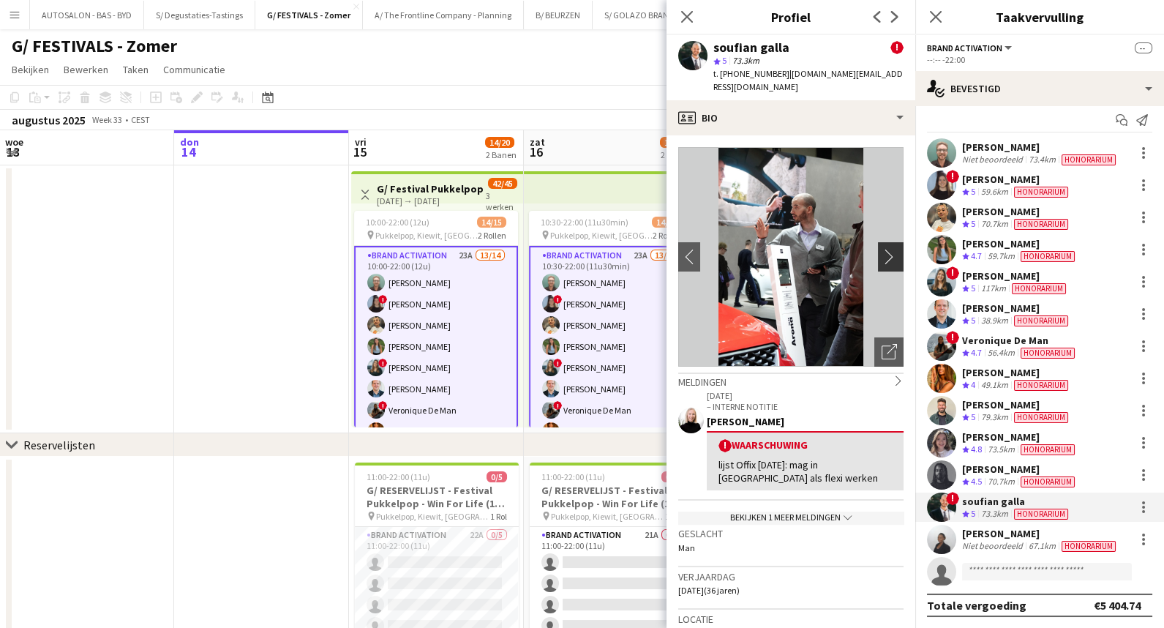
click at [882, 249] on app-icon "chevron-right" at bounding box center [893, 256] width 23 height 15
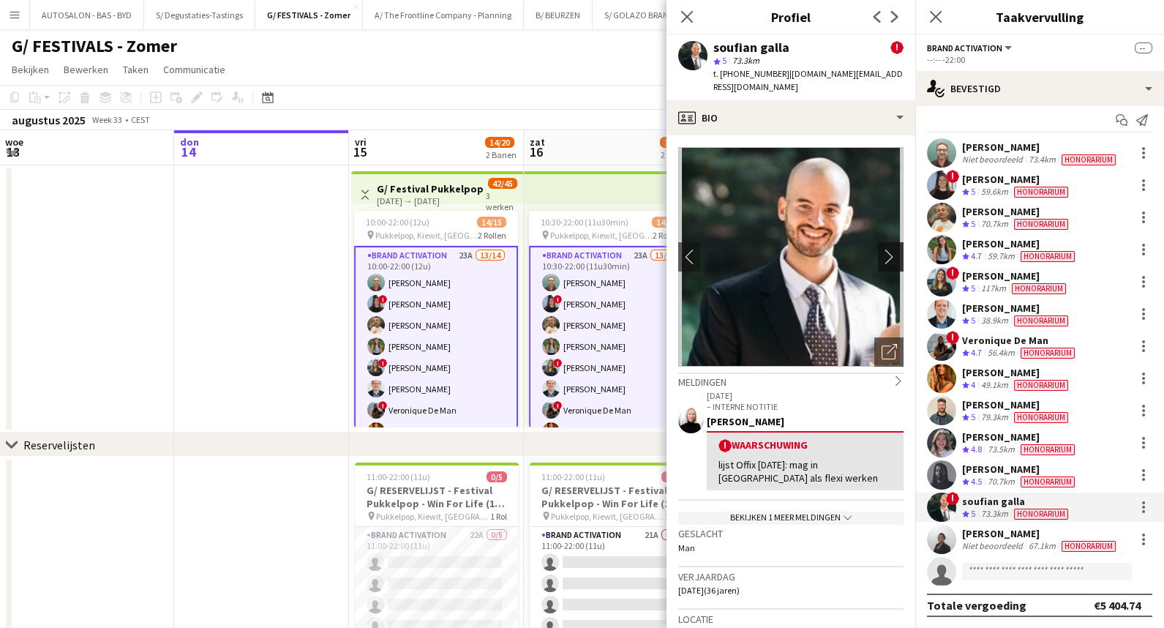
click at [882, 249] on app-icon "chevron-right" at bounding box center [893, 256] width 23 height 15
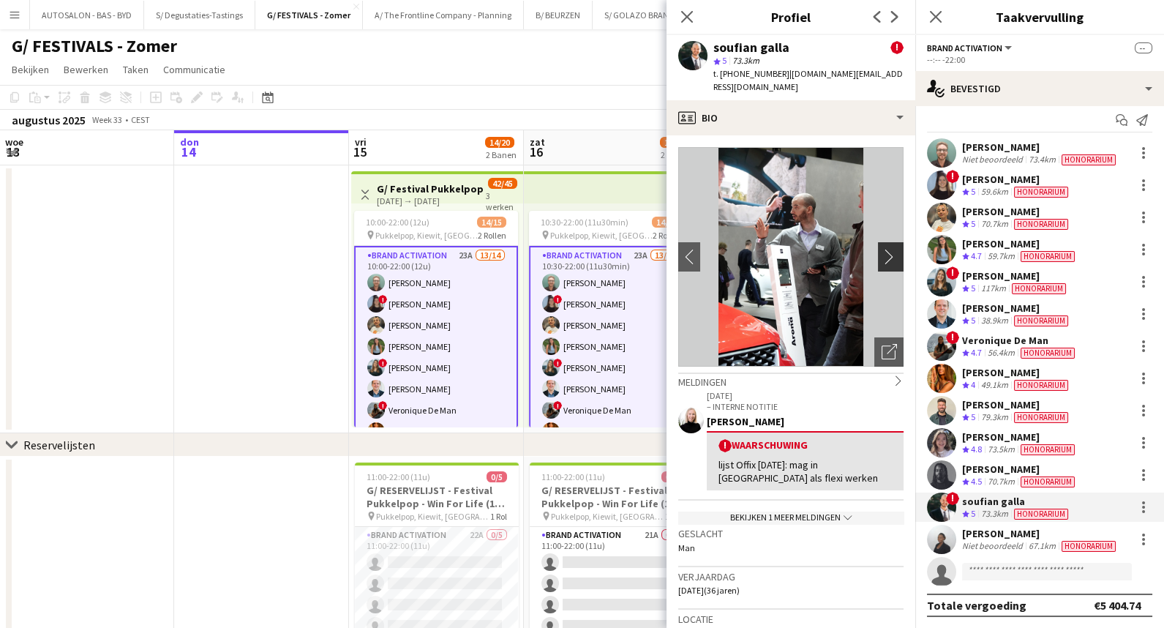
click at [882, 249] on app-icon "chevron-right" at bounding box center [893, 256] width 23 height 15
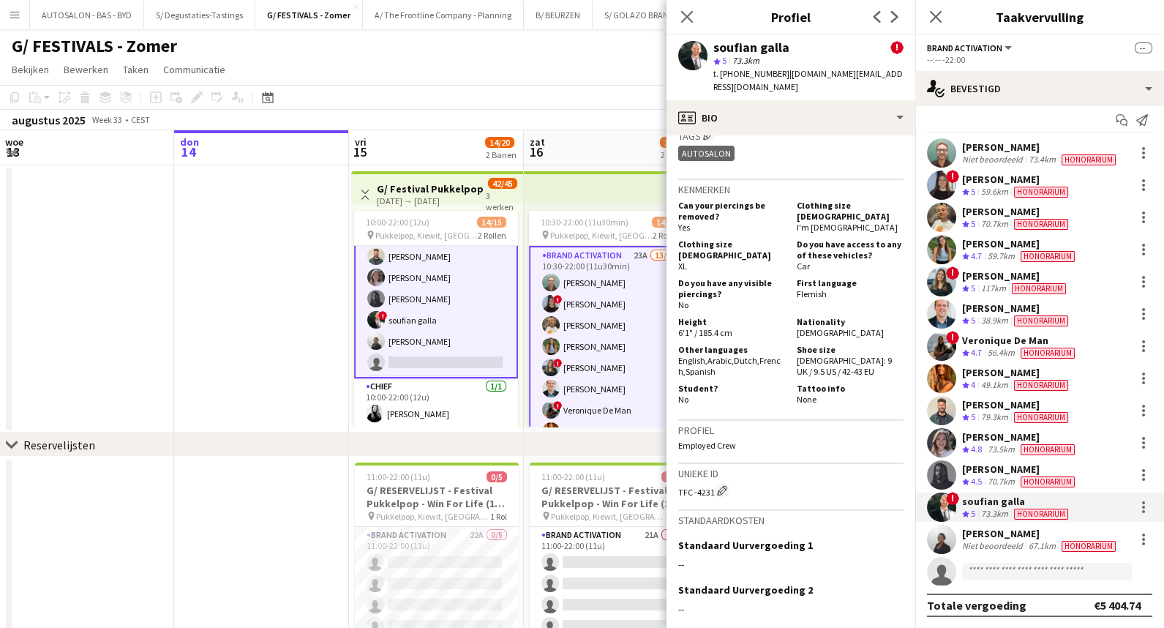
scroll to position [733, 0]
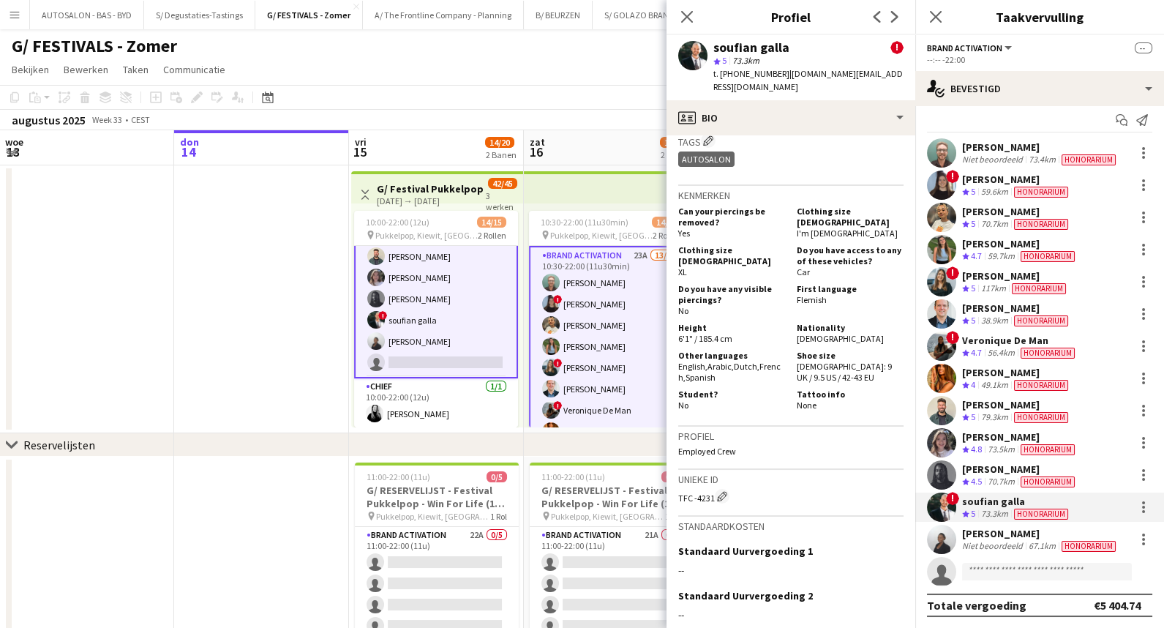
drag, startPoint x: 451, startPoint y: 334, endPoint x: 472, endPoint y: 360, distance: 33.3
click at [451, 334] on app-card-role "Brand Activation 23A 13/14 10:00-22:00 (12u) [PERSON_NAME] ! [PERSON_NAME] [PER…" at bounding box center [436, 214] width 164 height 328
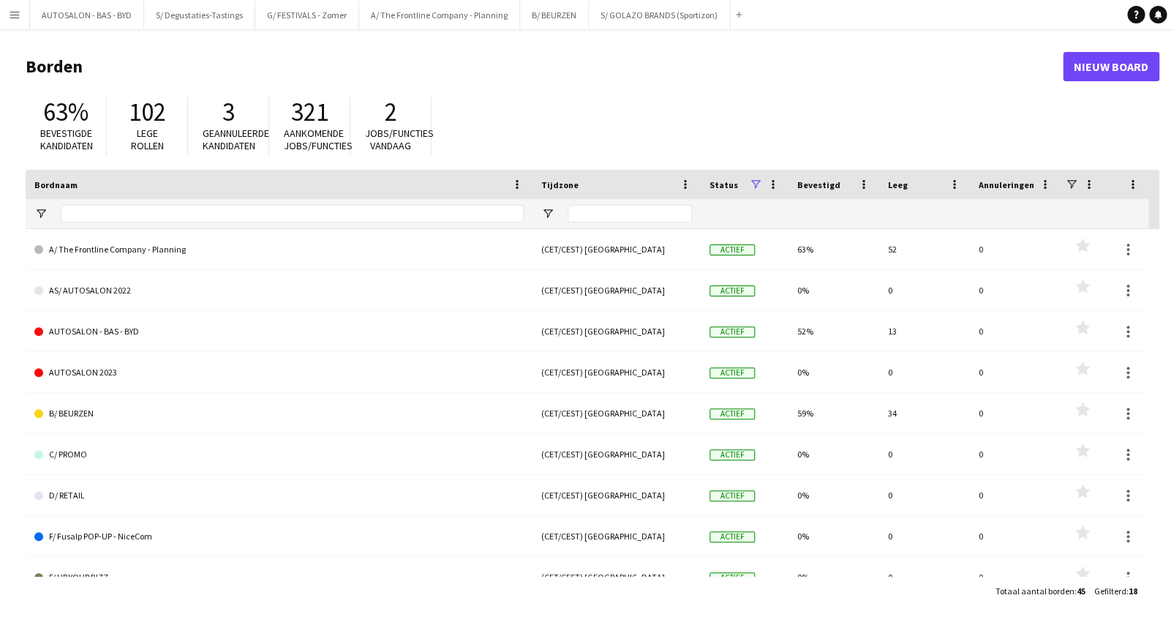
click at [14, 17] on app-icon "Menu" at bounding box center [15, 15] width 12 height 12
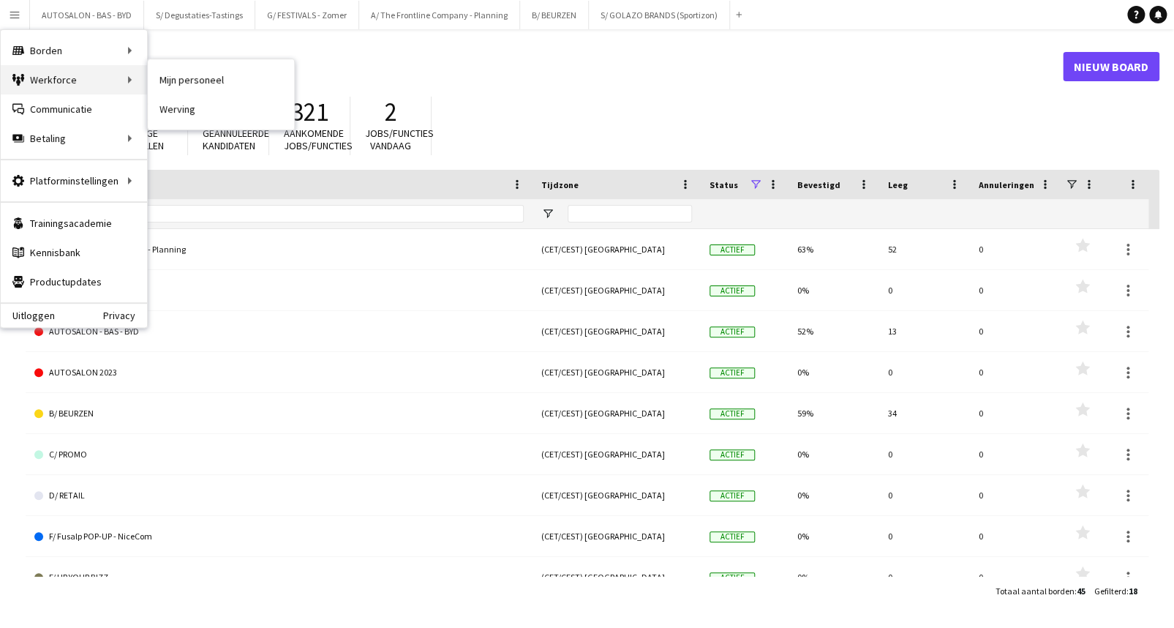
click at [74, 76] on div "Werkforce Werkforce" at bounding box center [74, 79] width 146 height 29
click at [160, 83] on link "Mijn personeel" at bounding box center [221, 79] width 146 height 29
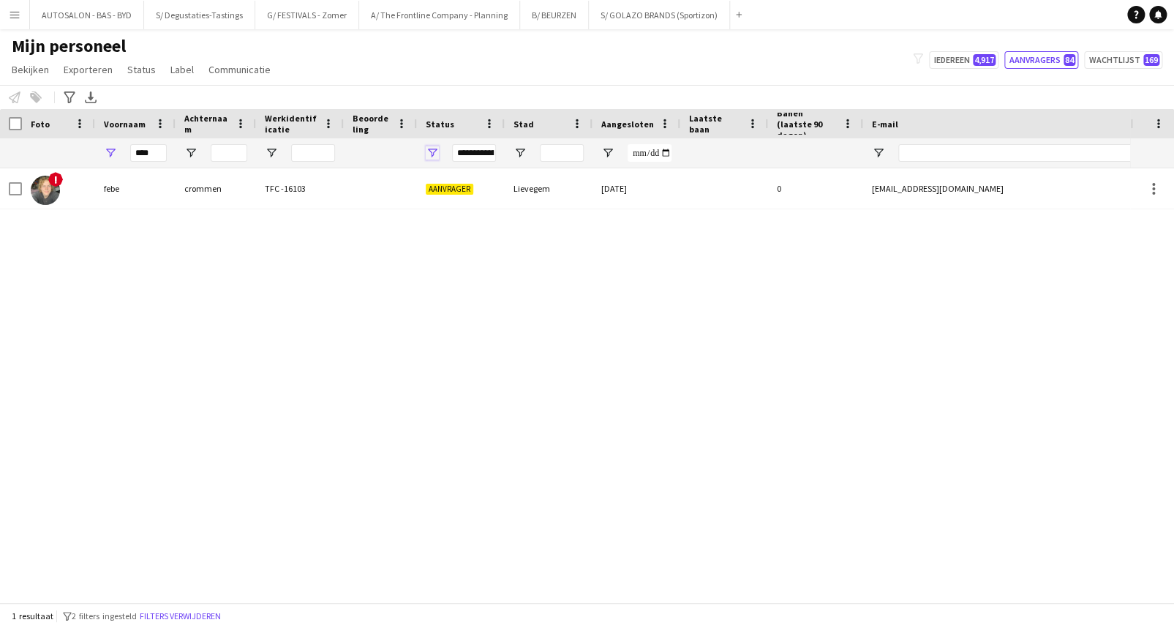
click at [437, 153] on span "Open Filtermenu" at bounding box center [432, 152] width 13 height 13
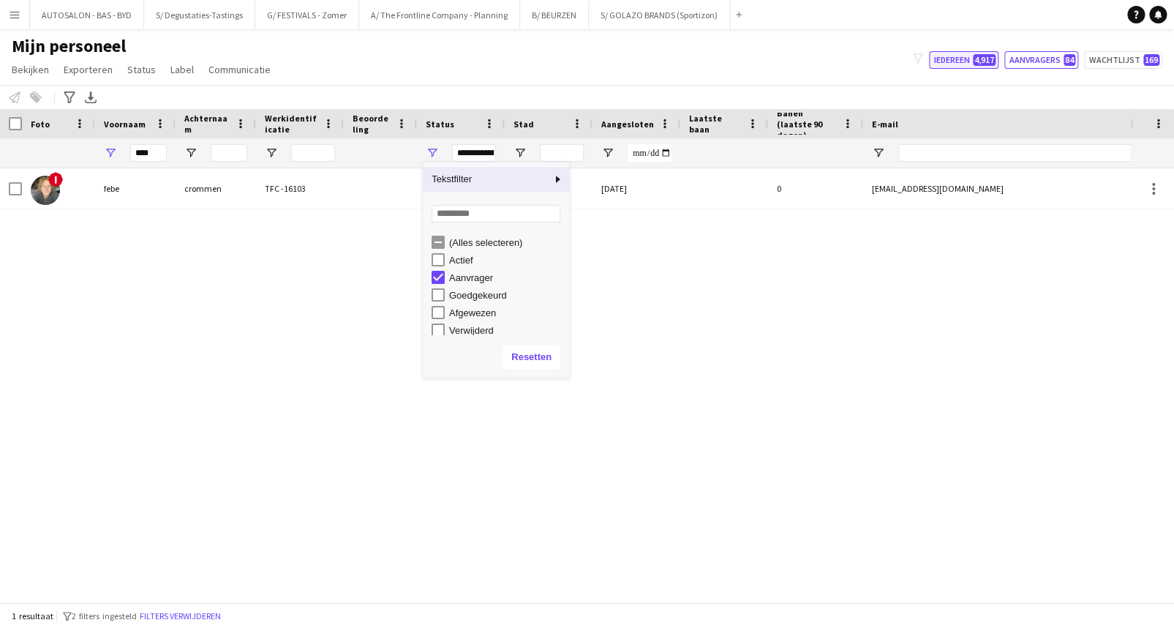
click at [962, 61] on button "Iedereen 4,917" at bounding box center [964, 60] width 70 height 18
type input "**********"
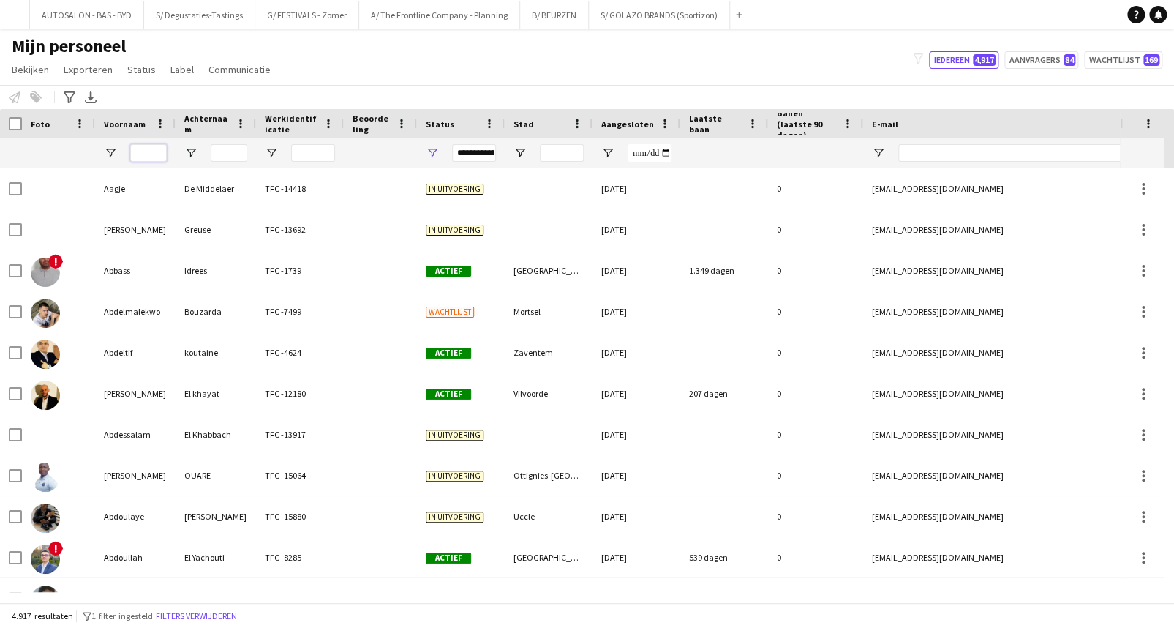
click at [138, 151] on input "Voornaam Filter Invoer" at bounding box center [148, 153] width 37 height 18
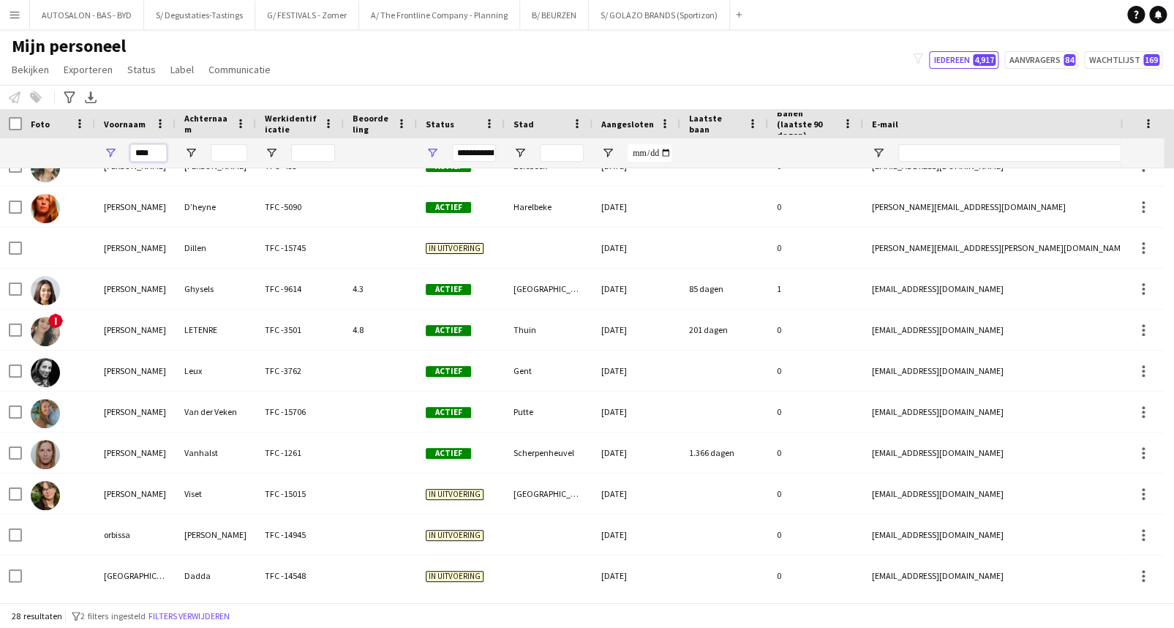
scroll to position [724, 0]
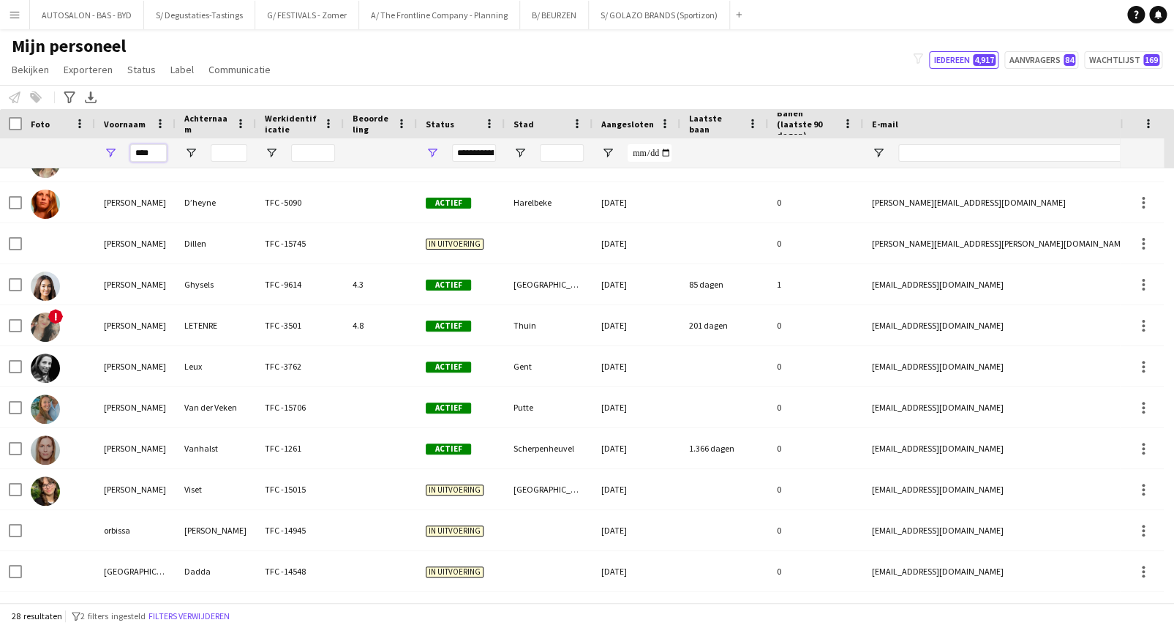
click at [149, 151] on input "****" at bounding box center [148, 153] width 37 height 18
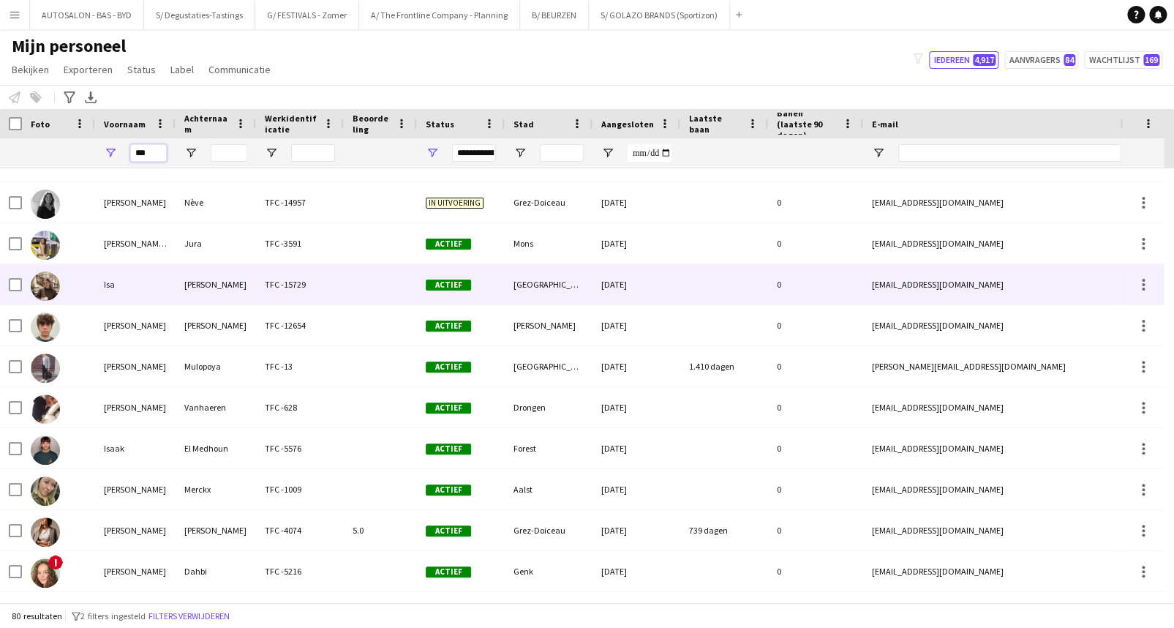
type input "***"
click at [145, 288] on div "Isa" at bounding box center [135, 284] width 80 height 40
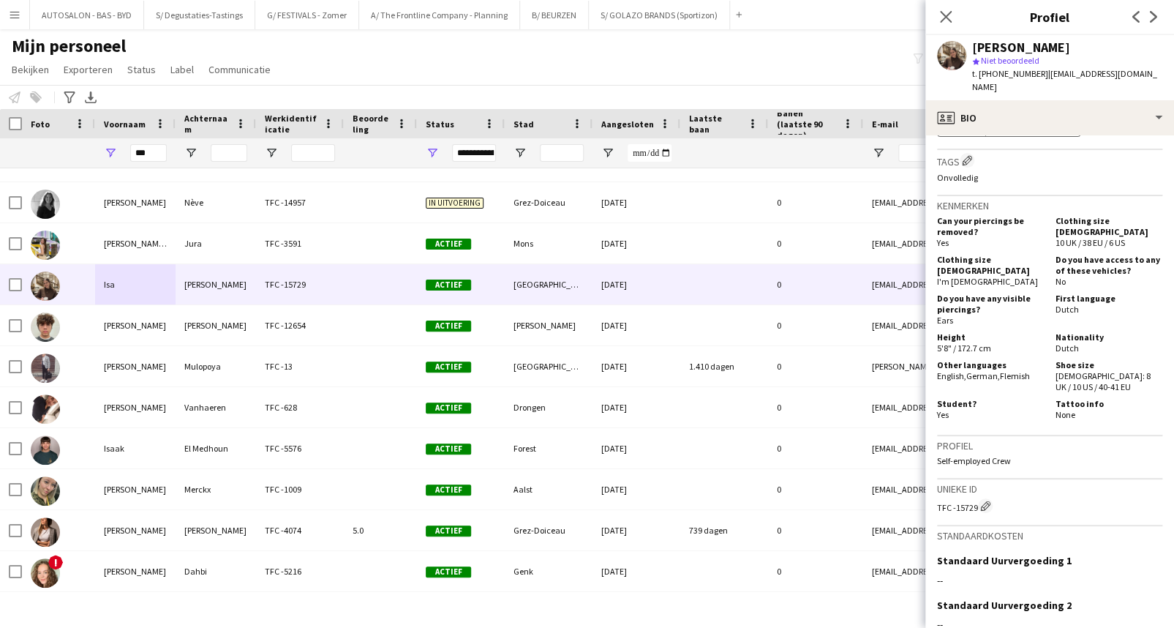
scroll to position [653, 0]
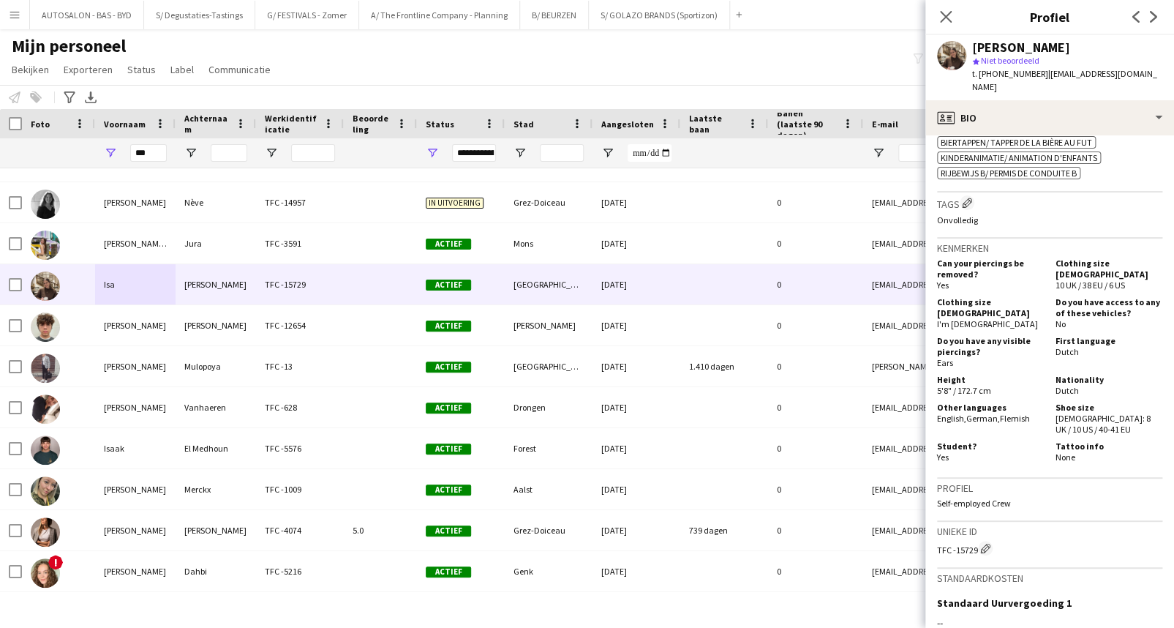
drag, startPoint x: 1112, startPoint y: 260, endPoint x: 1138, endPoint y: 214, distance: 52.7
